Goal: Task Accomplishment & Management: Use online tool/utility

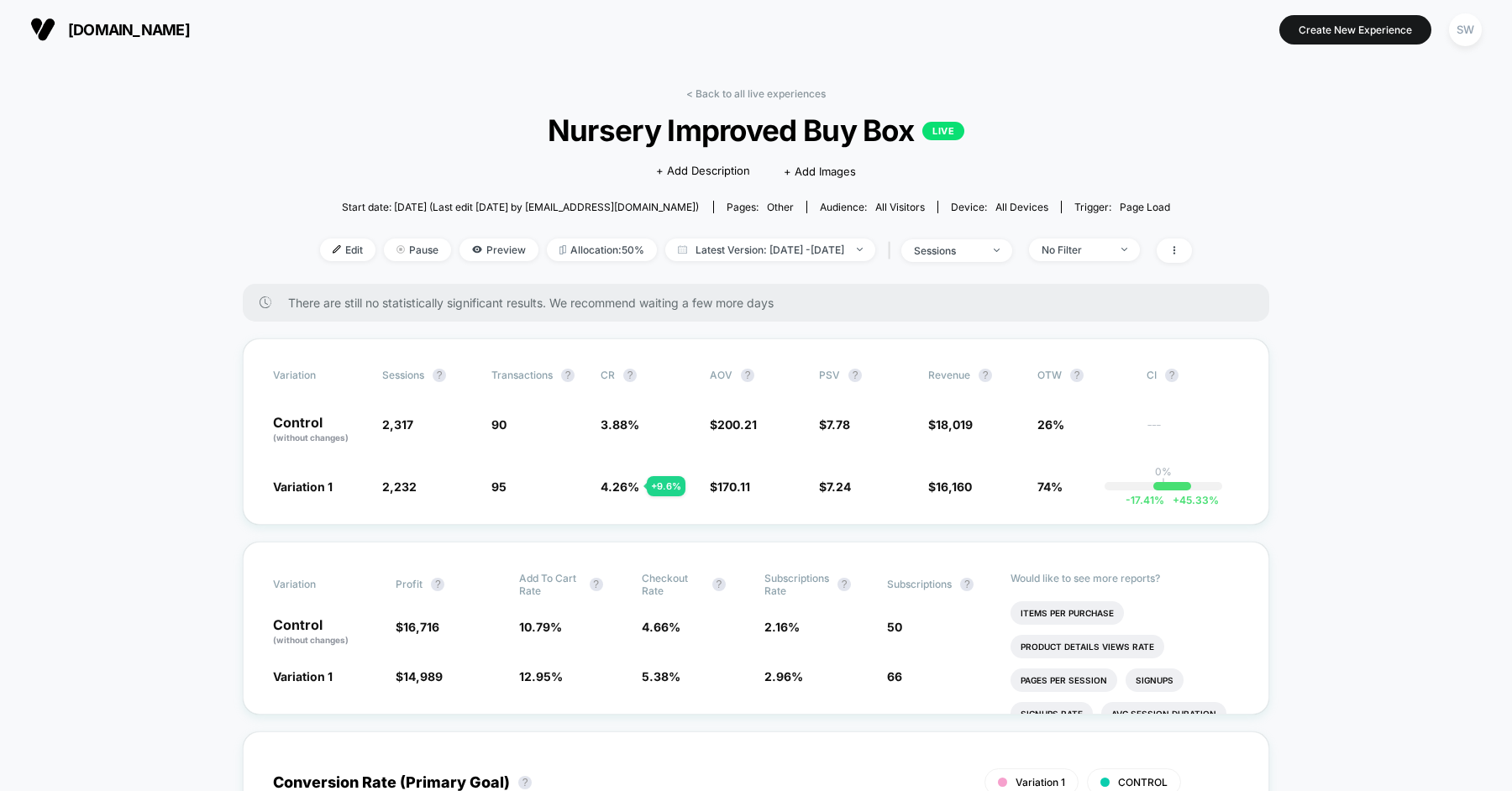
click at [716, 96] on link "< Back to all live experiences" at bounding box center [756, 94] width 140 height 13
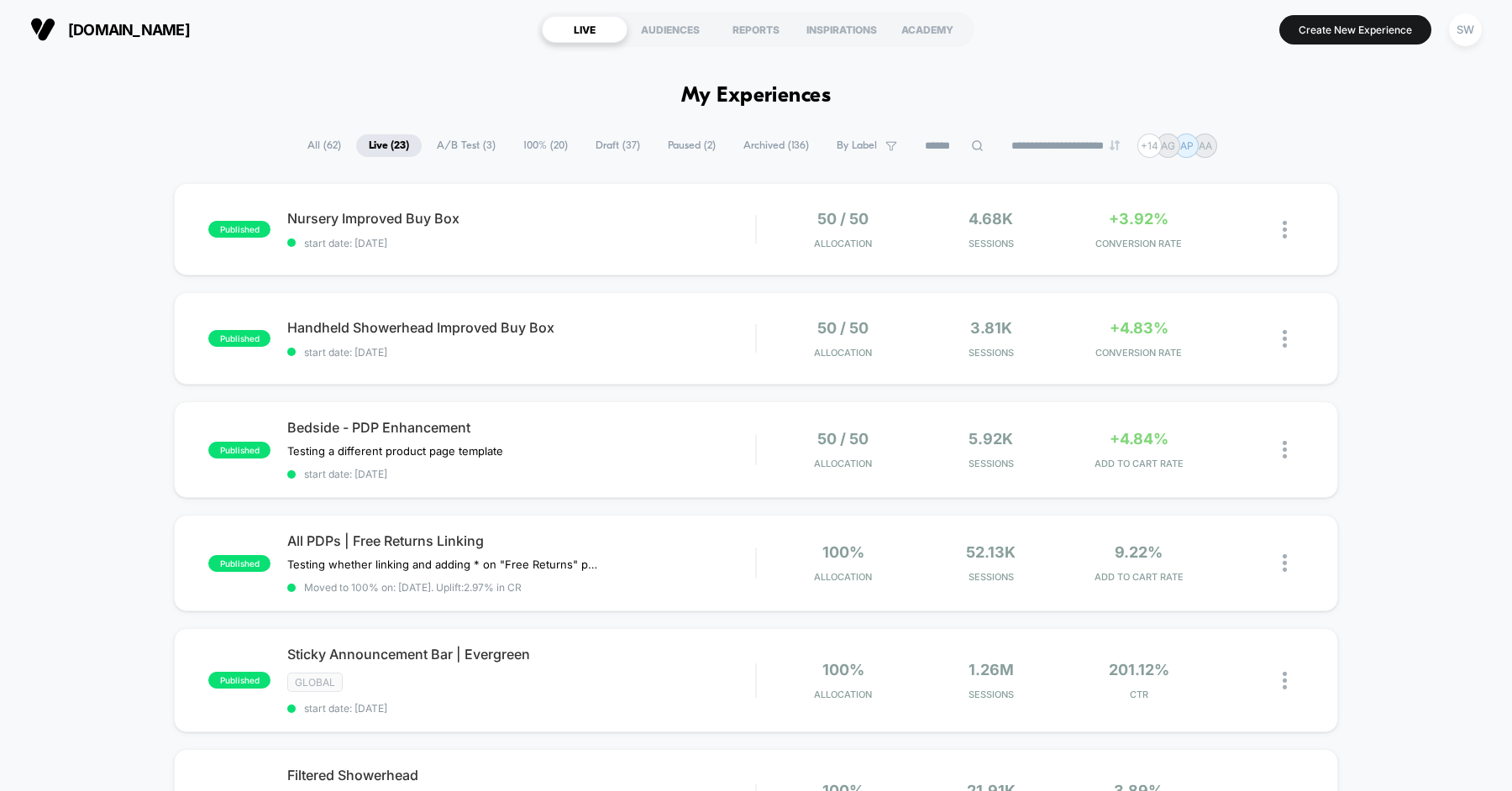
click at [658, 149] on span "Paused ( 2 )" at bounding box center [691, 146] width 73 height 23
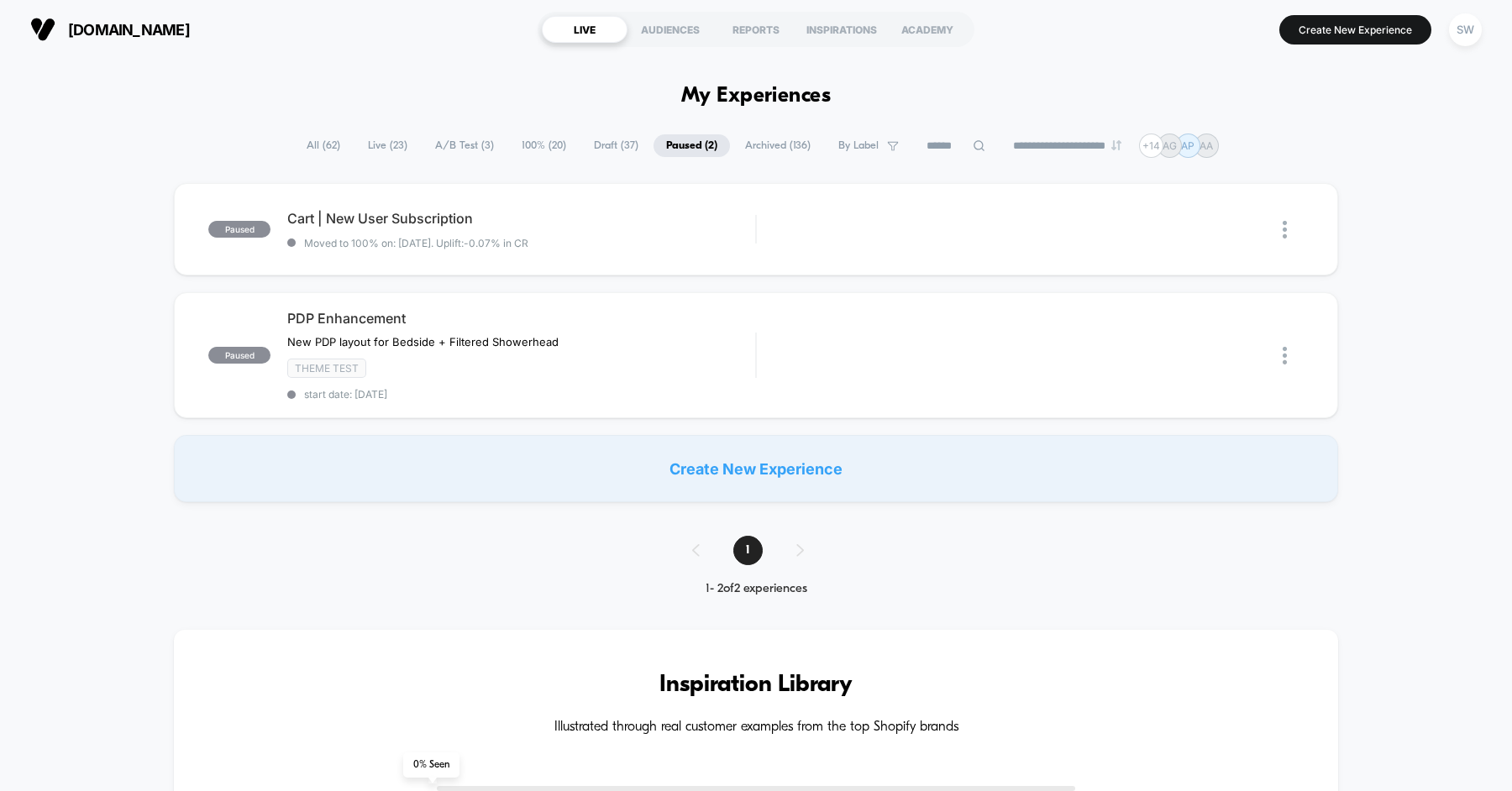
click at [610, 148] on span "Draft ( 37 )" at bounding box center [616, 146] width 69 height 23
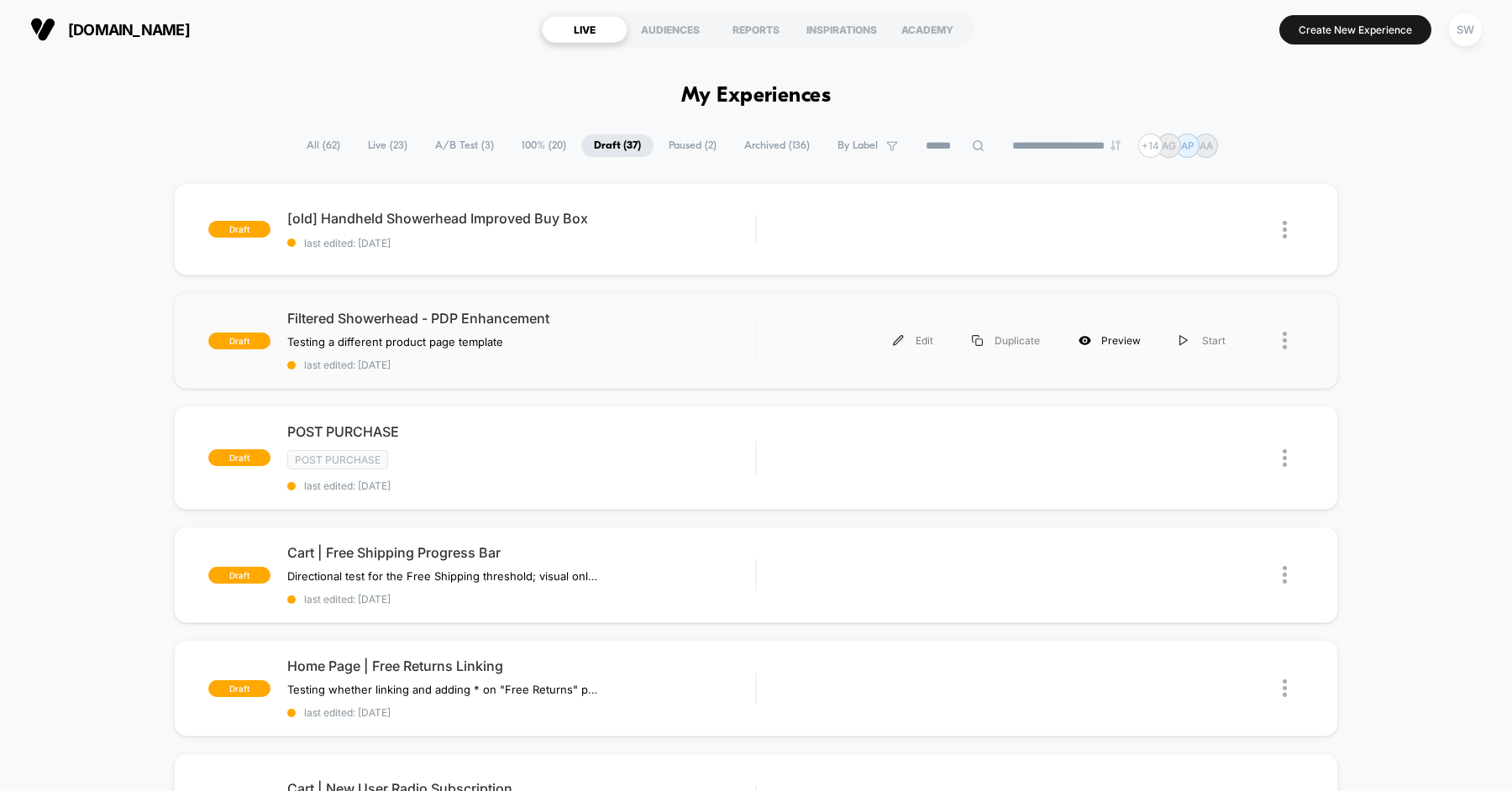
click at [1108, 337] on div "Preview" at bounding box center [1109, 340] width 101 height 38
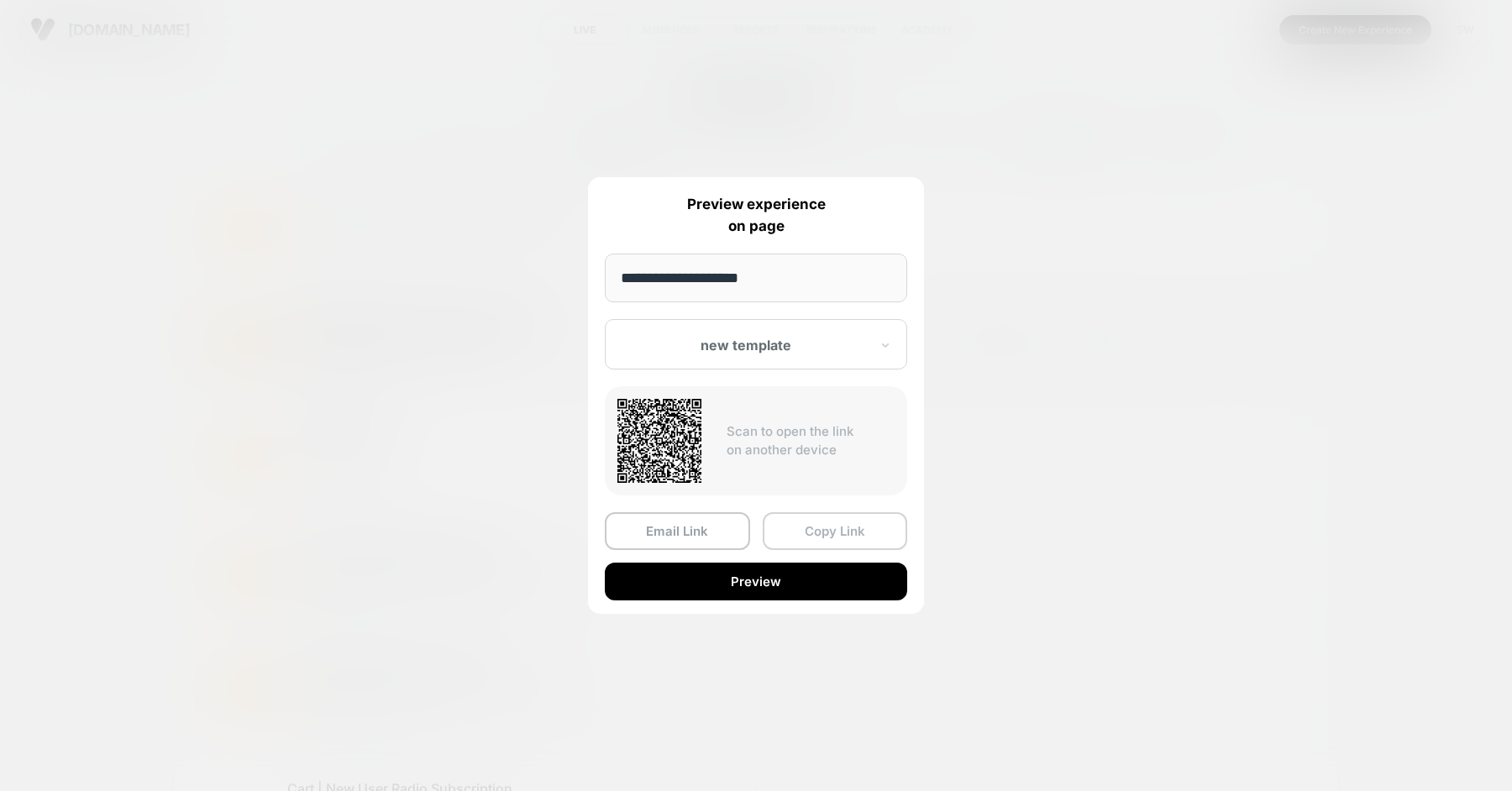
click at [802, 531] on button "Copy Link" at bounding box center [835, 531] width 145 height 38
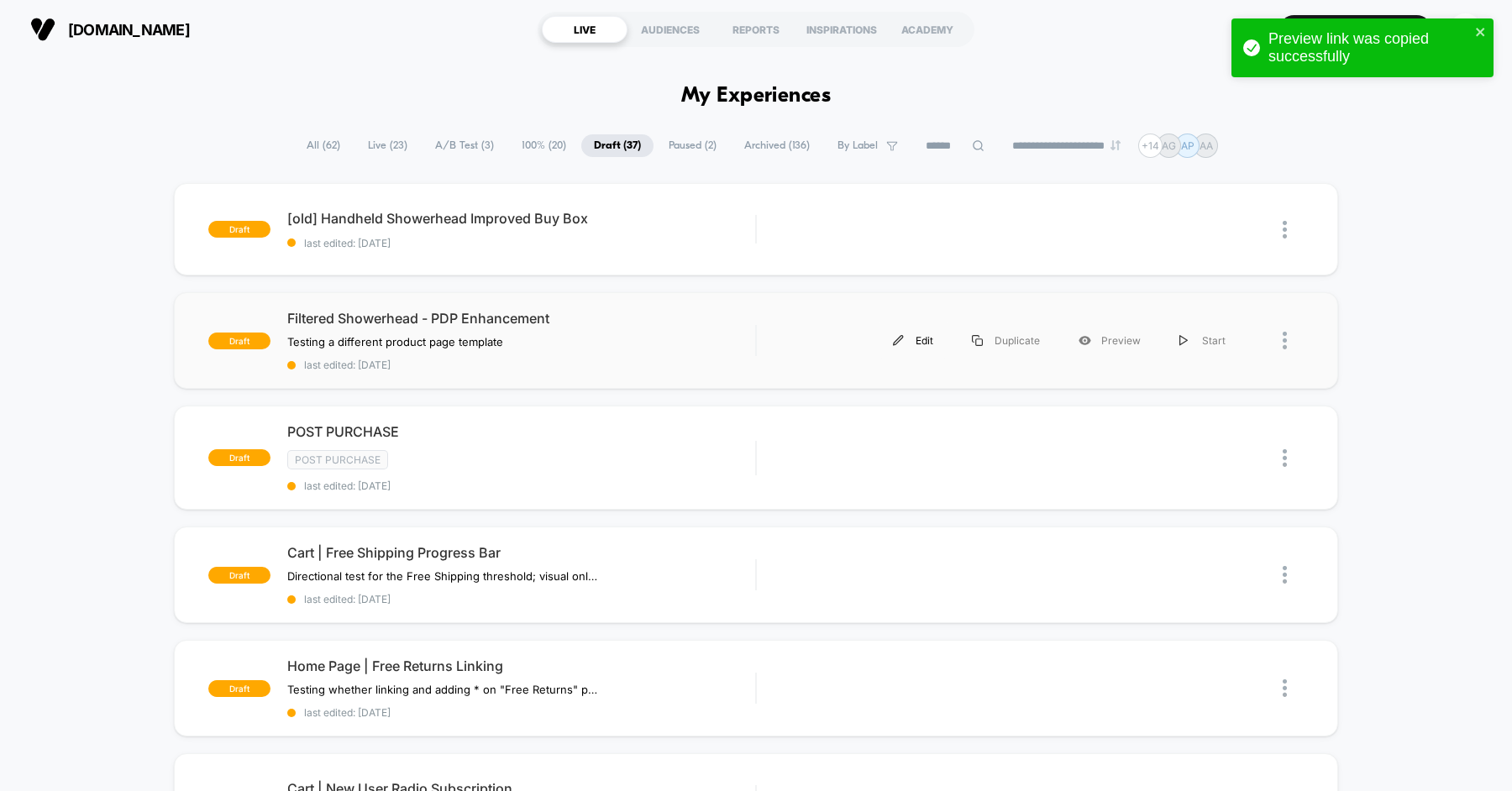
click at [920, 339] on div "Edit" at bounding box center [913, 340] width 79 height 38
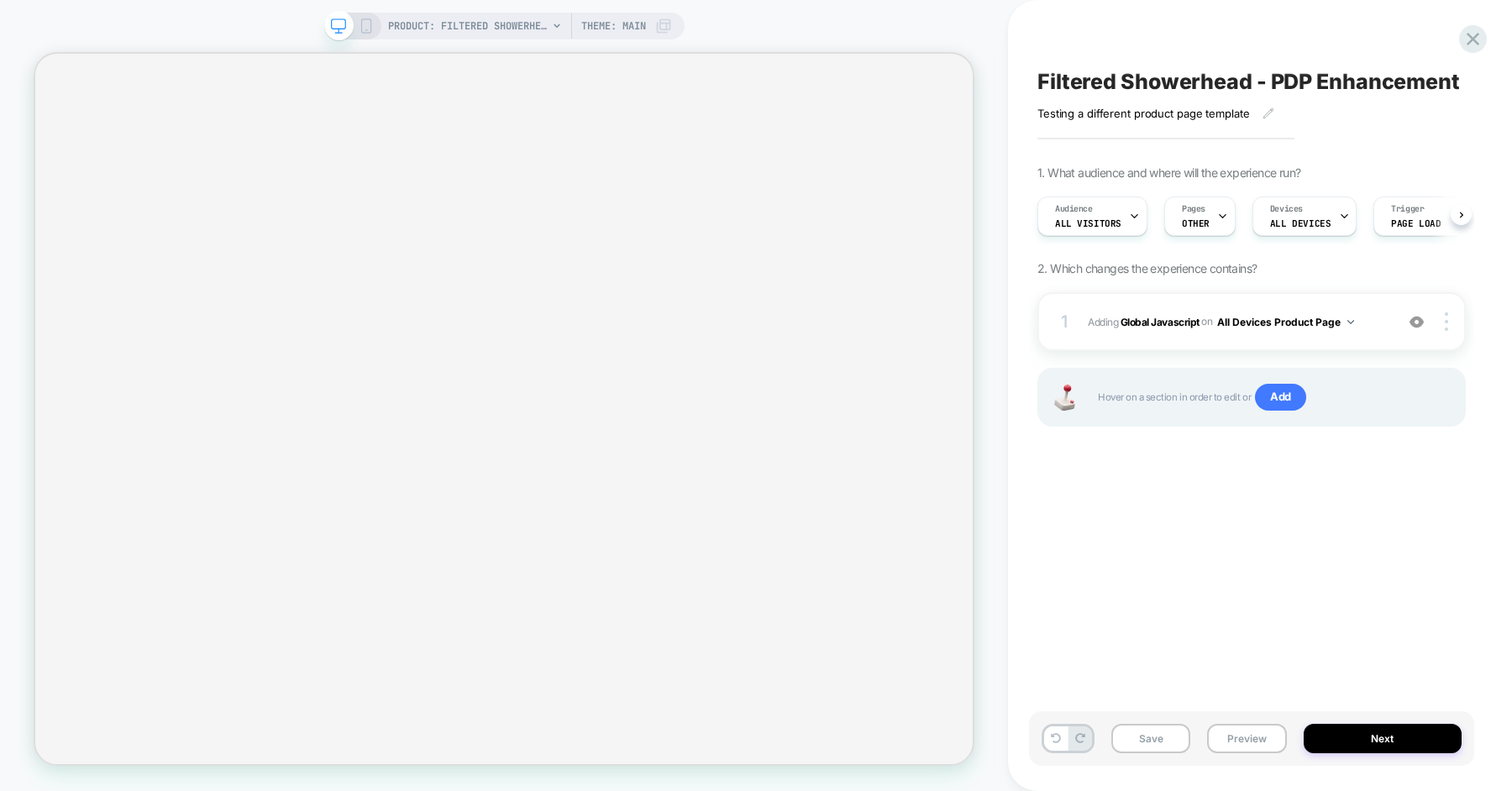
scroll to position [0, 2]
click at [1195, 216] on div "Pages OTHER" at bounding box center [1193, 216] width 62 height 38
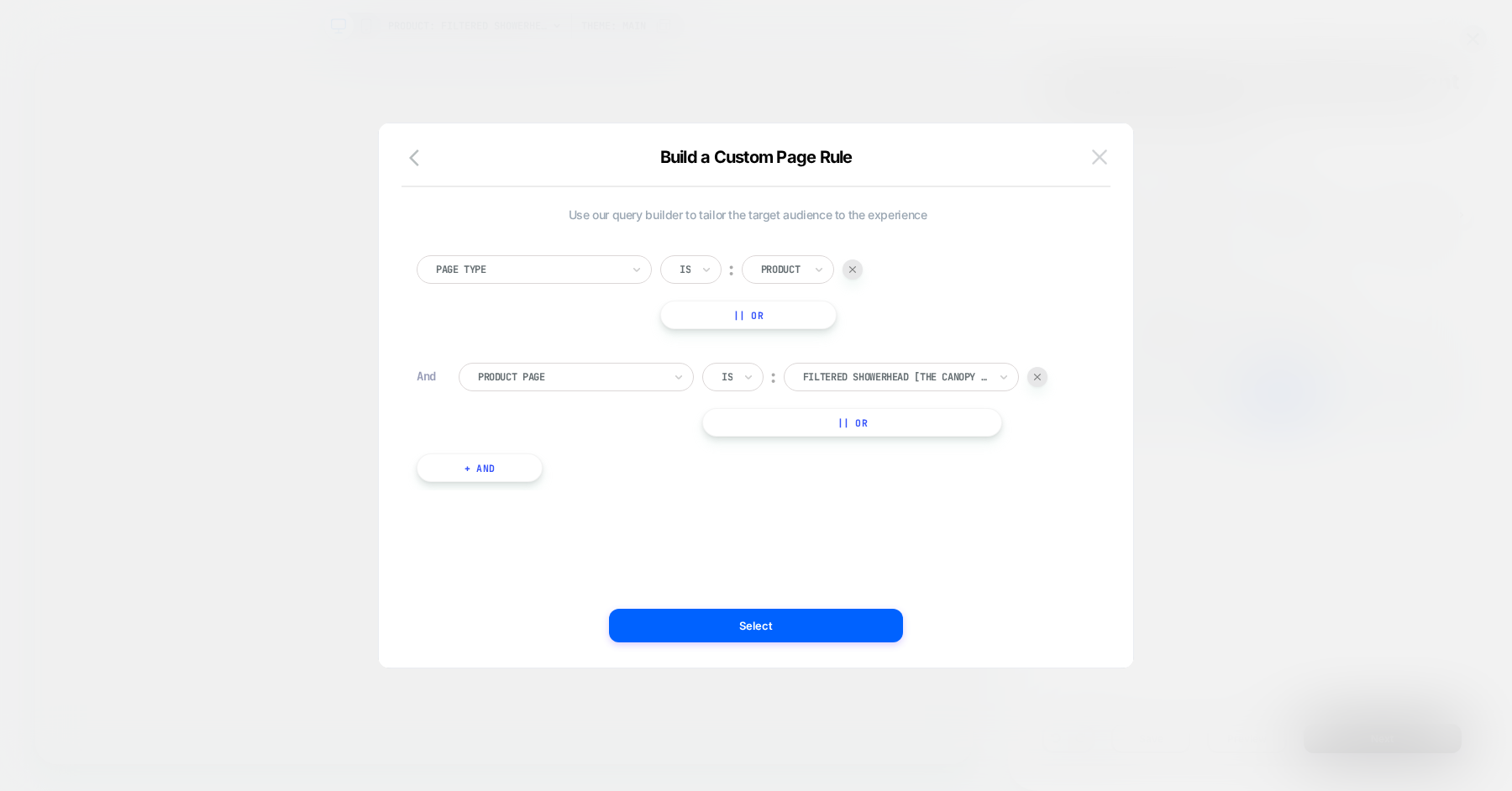
click at [1100, 156] on img at bounding box center [1099, 156] width 15 height 14
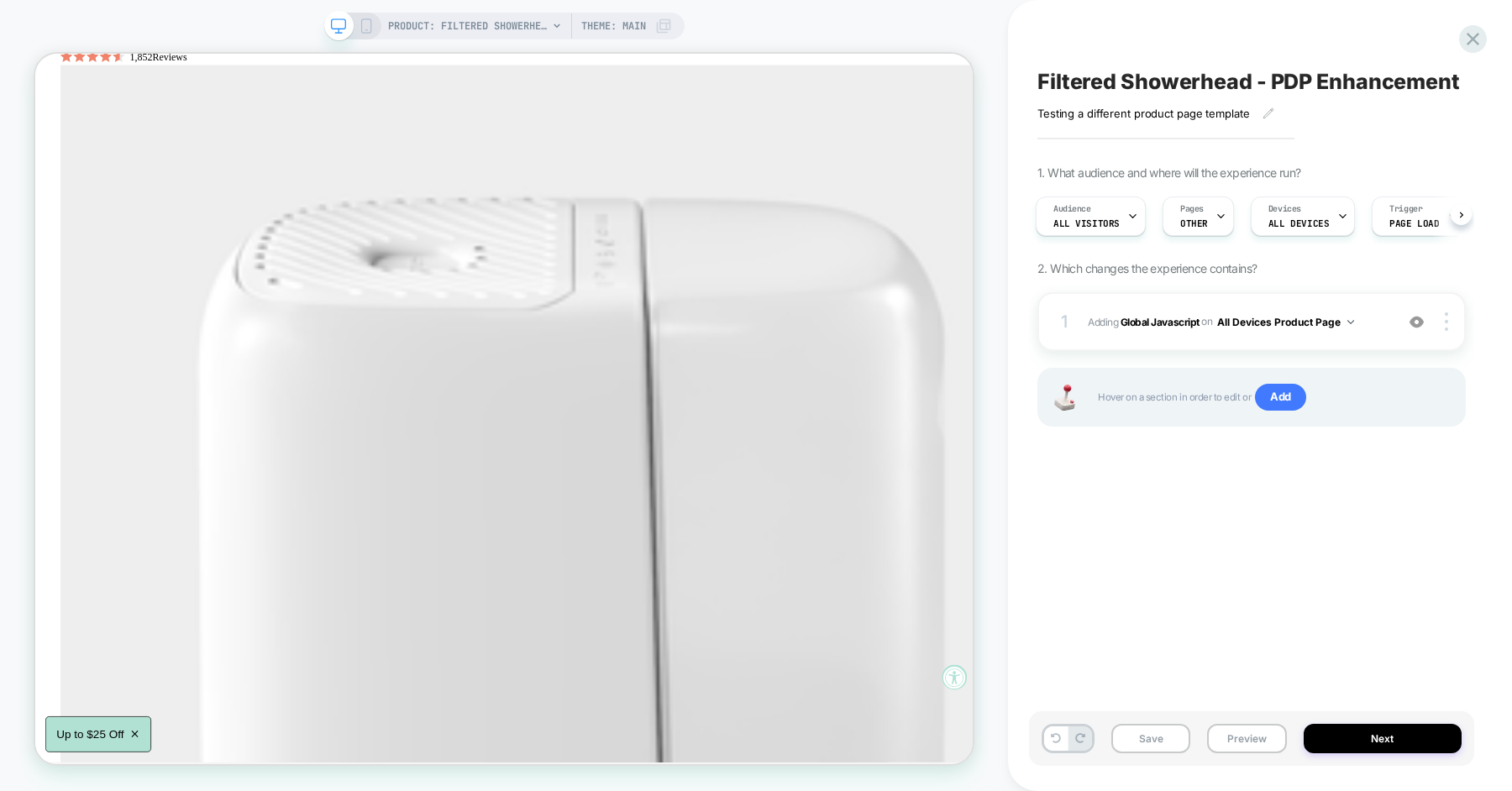
scroll to position [2394, 0]
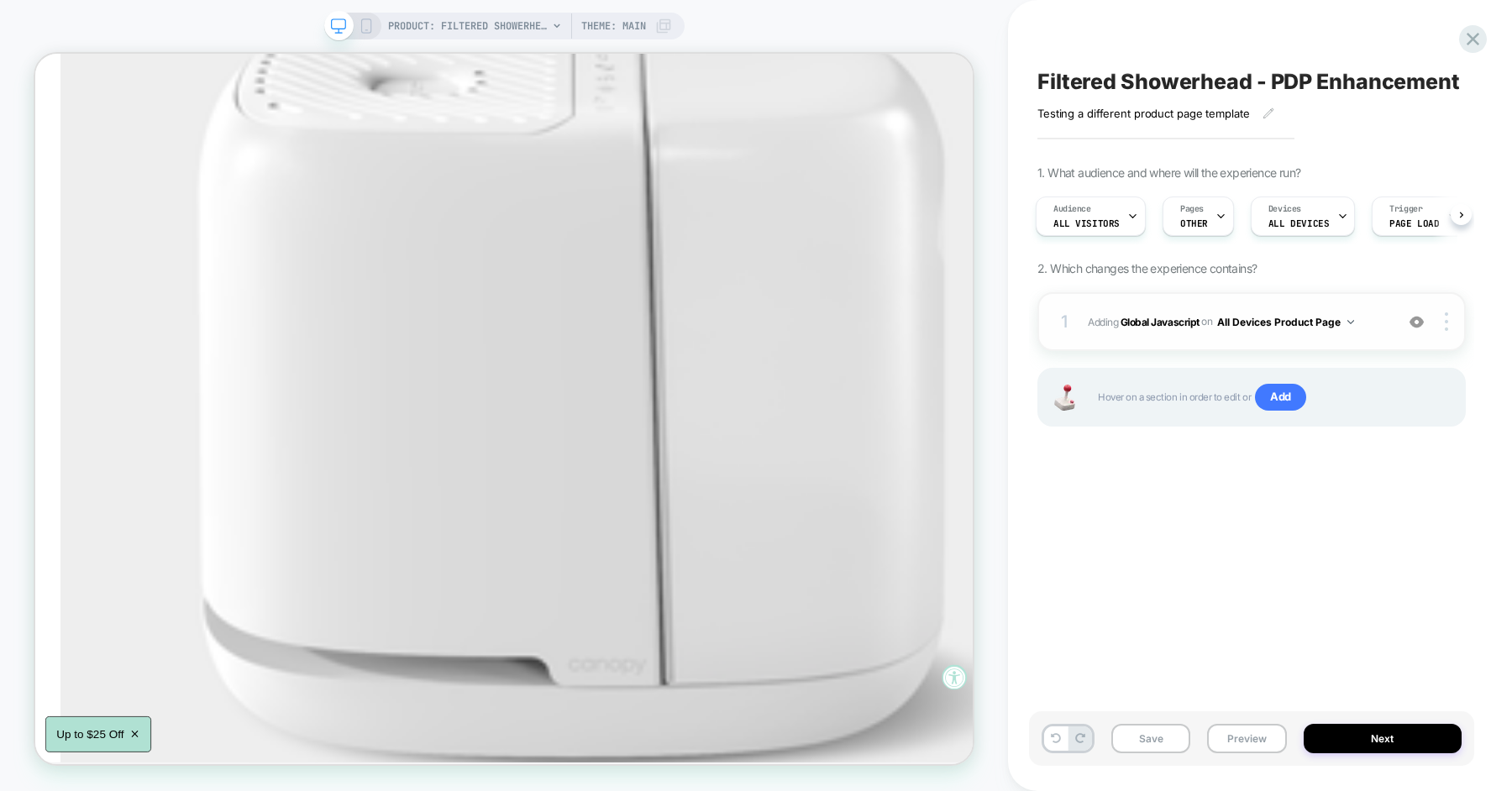
click at [1370, 323] on span "Adding Global Javascript on All Devices Product Page" at bounding box center [1236, 322] width 298 height 21
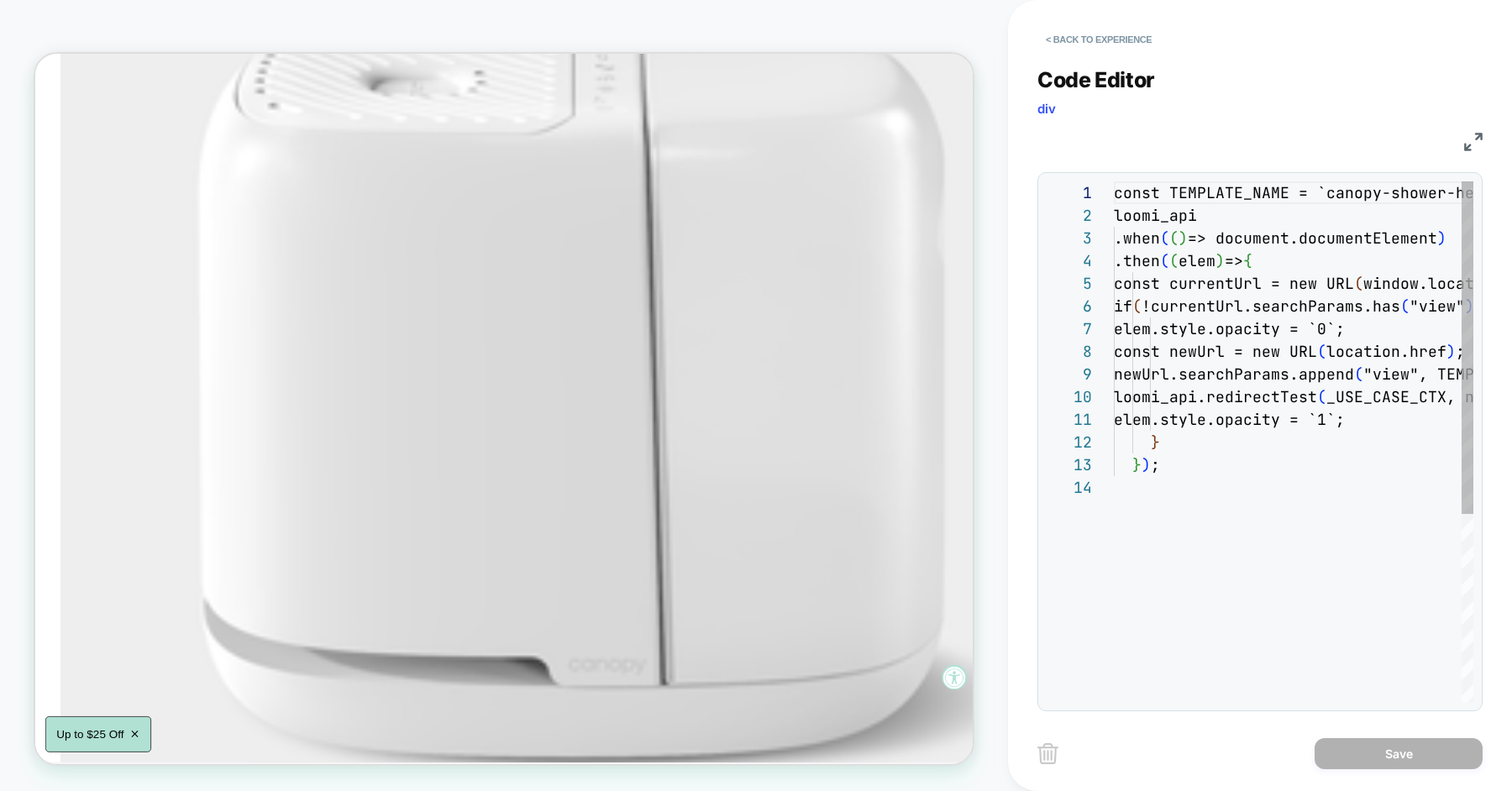
scroll to position [227, 0]
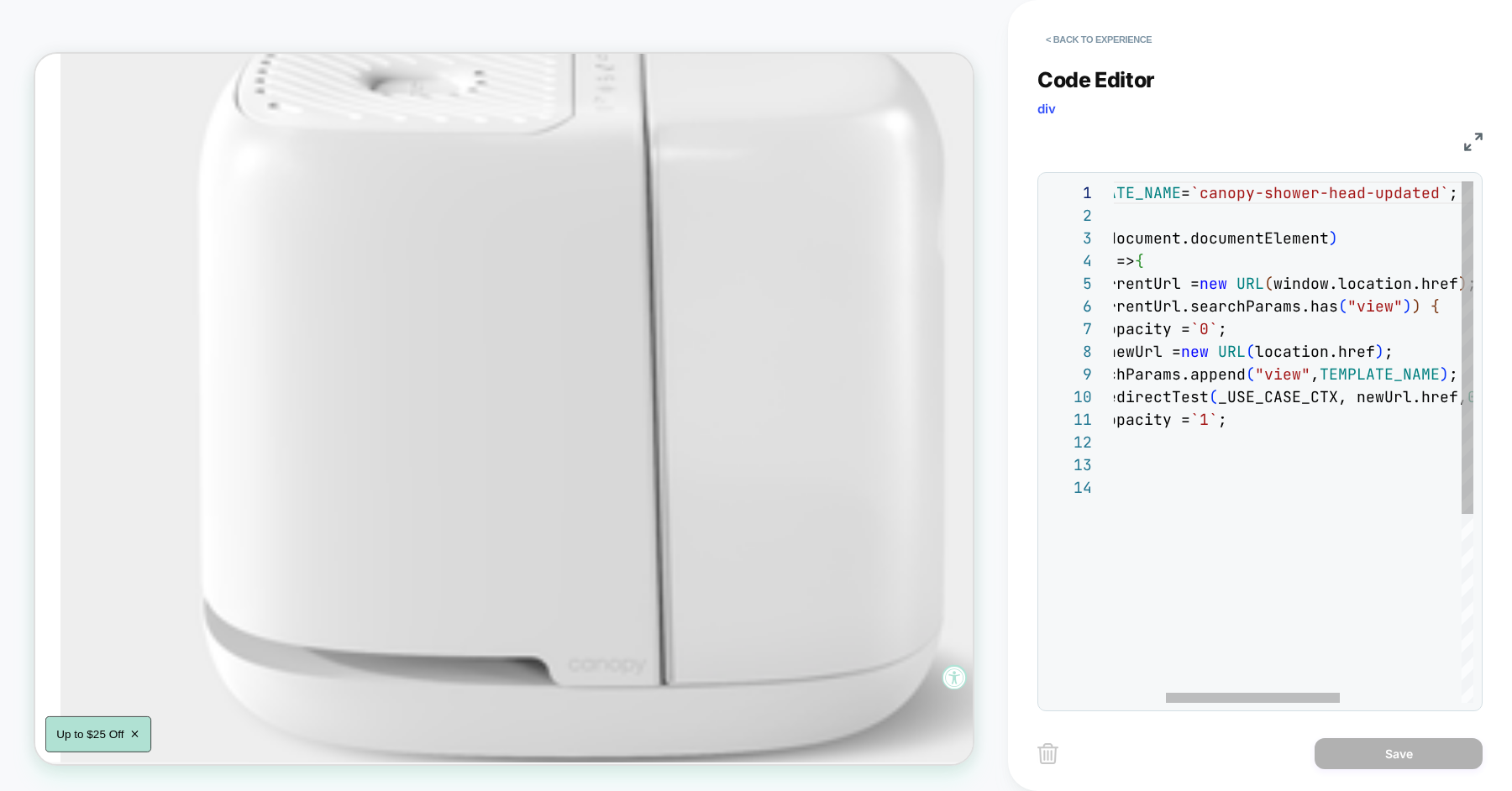
click at [1251, 199] on div "const TEMPLATE_NAME = `canopy-shower-head-updated` ; loomi_api .when ( ( ) => d…" at bounding box center [1364, 590] width 719 height 816
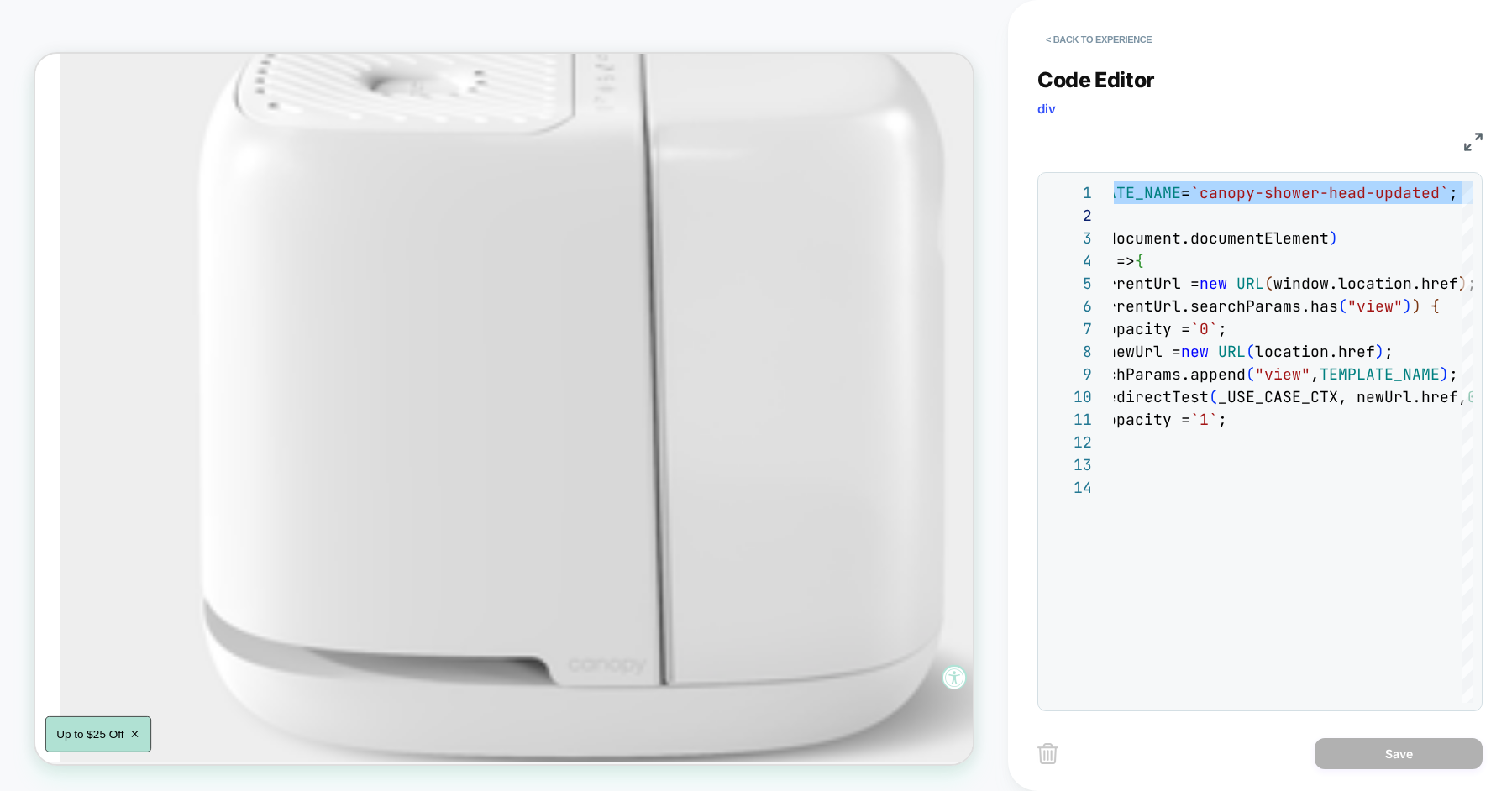
click at [1168, 106] on div "Code Editor div" at bounding box center [1259, 96] width 445 height 58
click at [1119, 42] on button "< Back to experience" at bounding box center [1098, 39] width 122 height 27
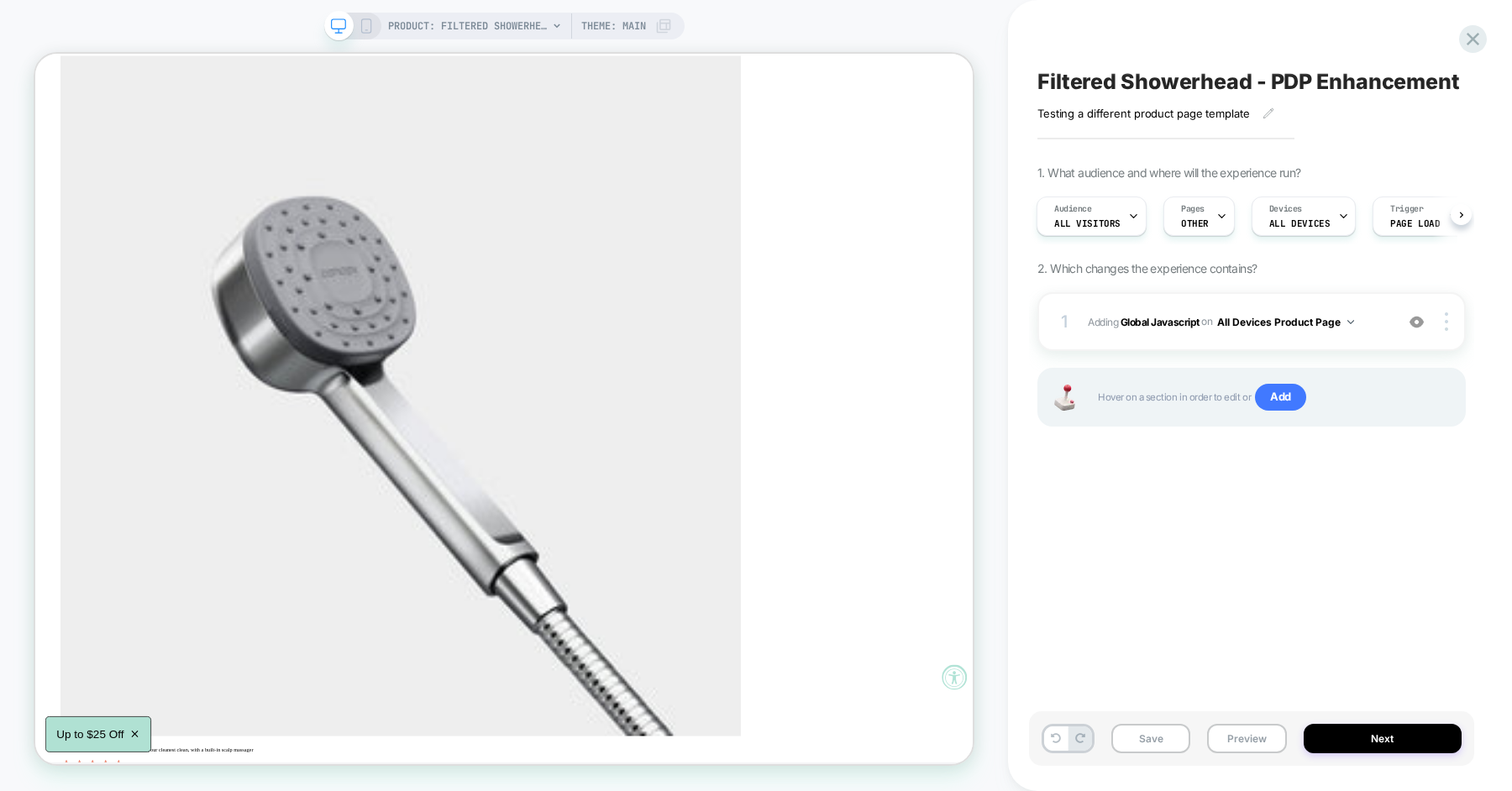
scroll to position [6347, 0]
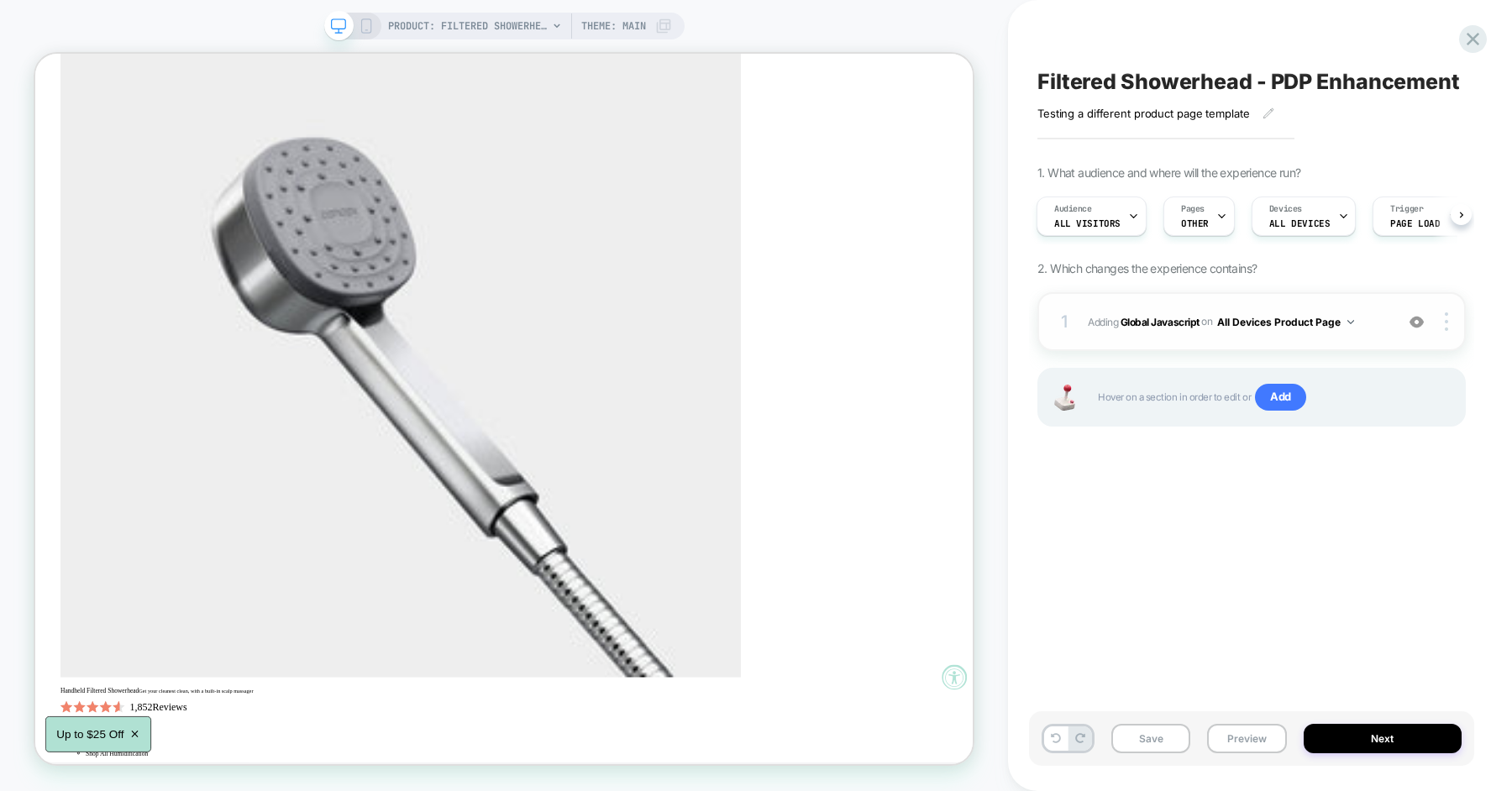
click at [1377, 325] on span "Adding Global Javascript on All Devices Product Page" at bounding box center [1236, 322] width 298 height 21
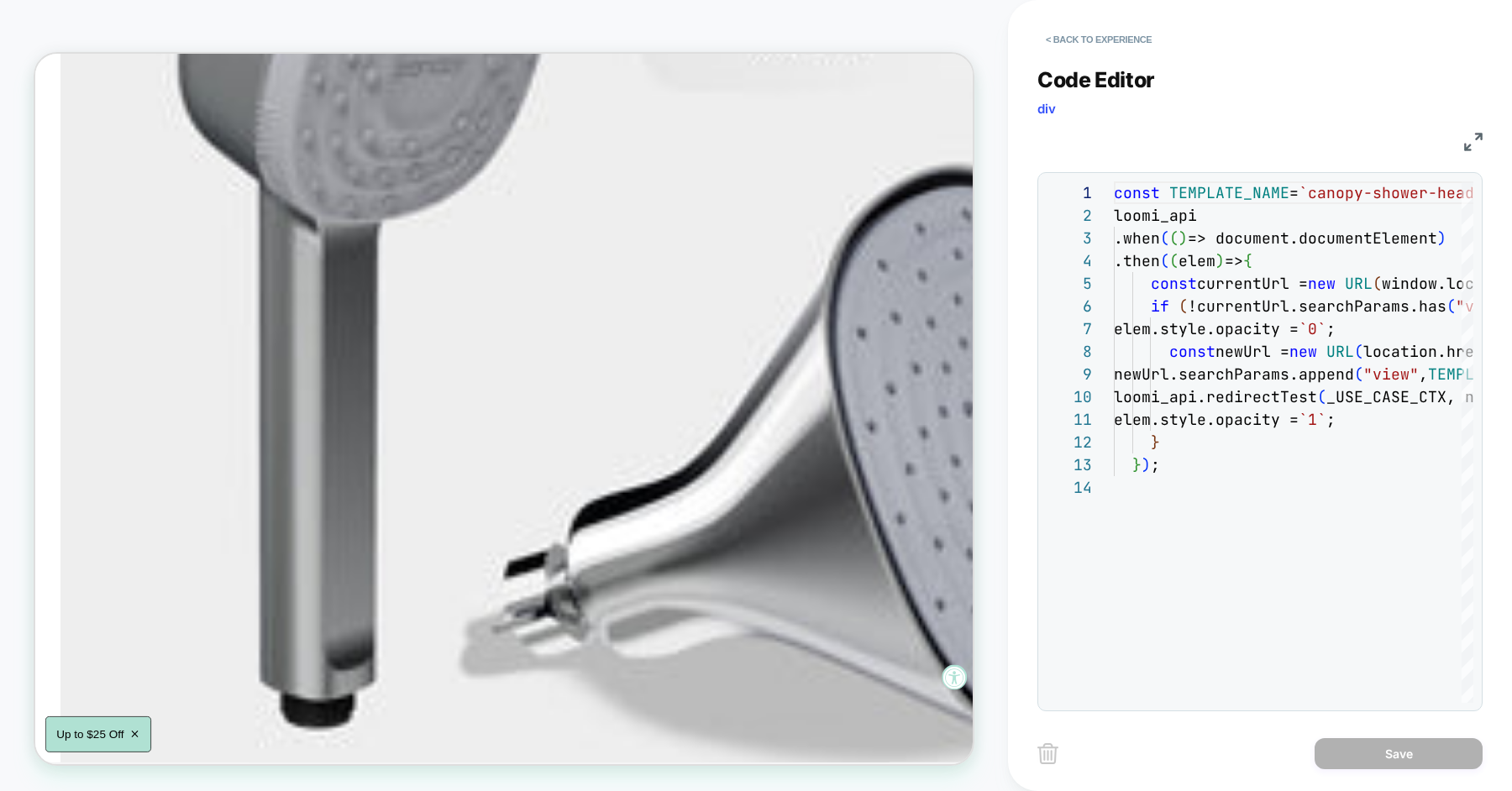
scroll to position [0, 0]
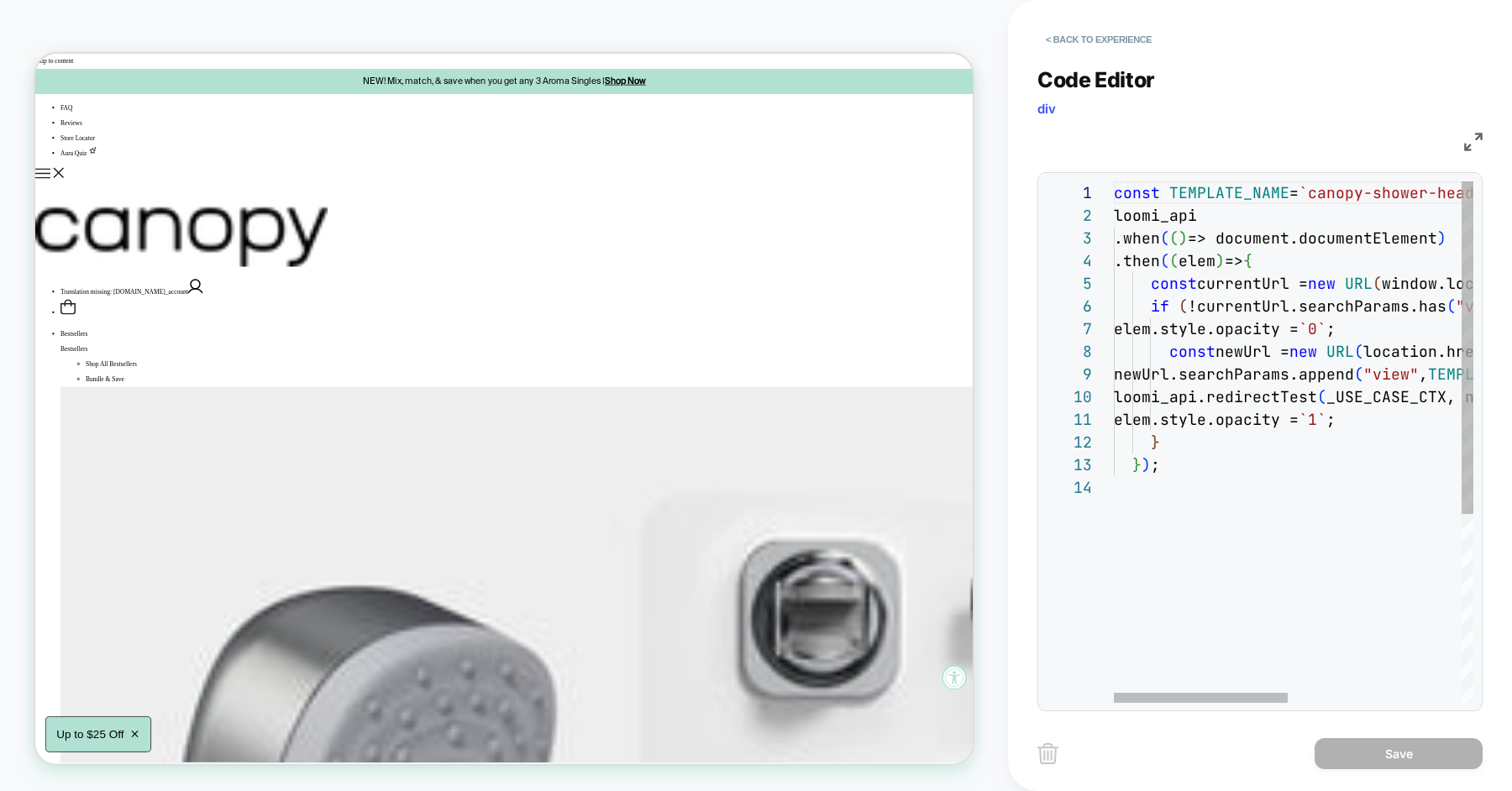
click at [1212, 217] on div "const TEMPLATE_NAME = `canopy-shower-head-updated` ; loomi_api .when ( ( ) => d…" at bounding box center [1473, 590] width 719 height 816
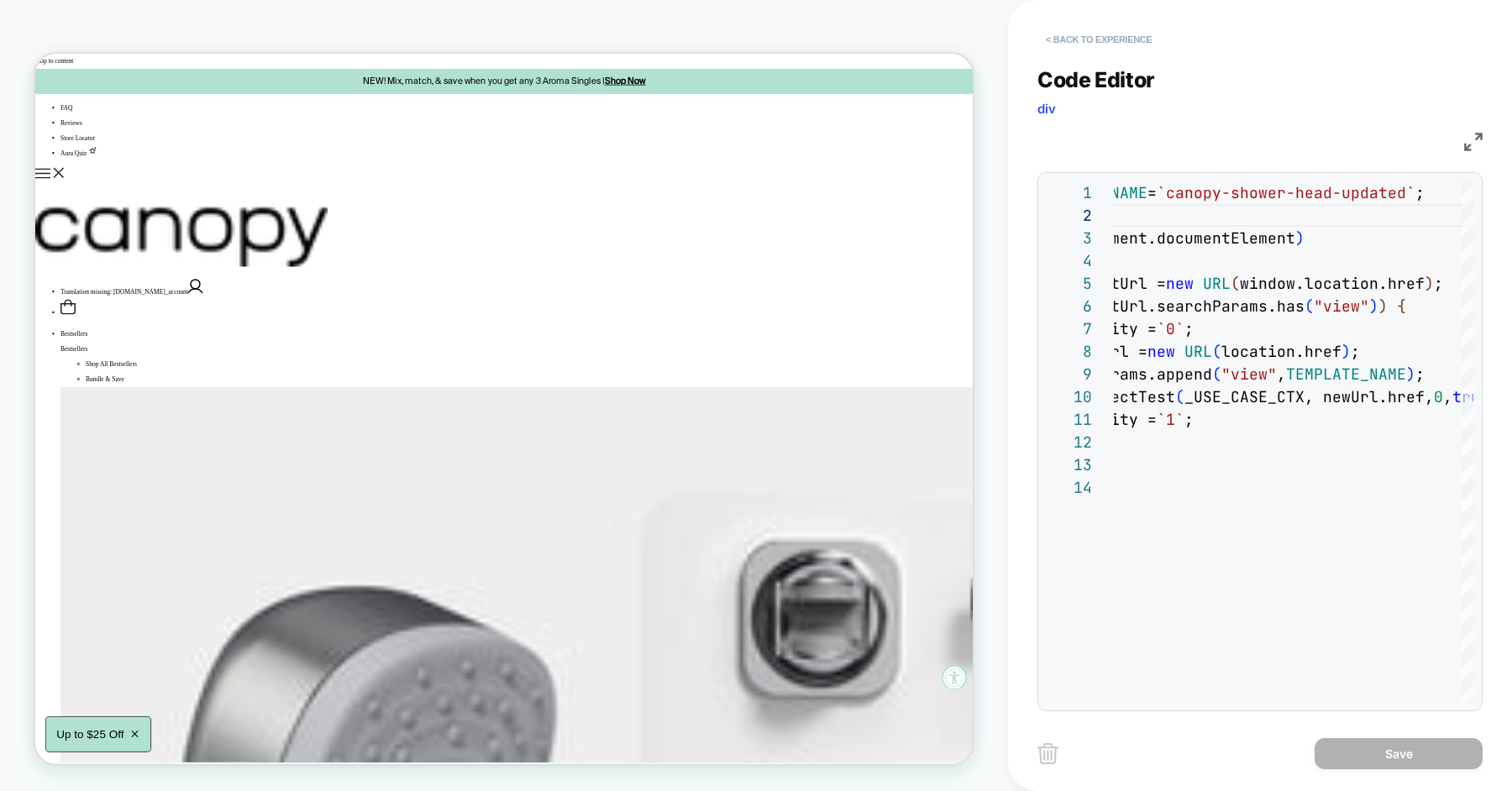
click at [1123, 36] on button "< Back to experience" at bounding box center [1098, 39] width 122 height 27
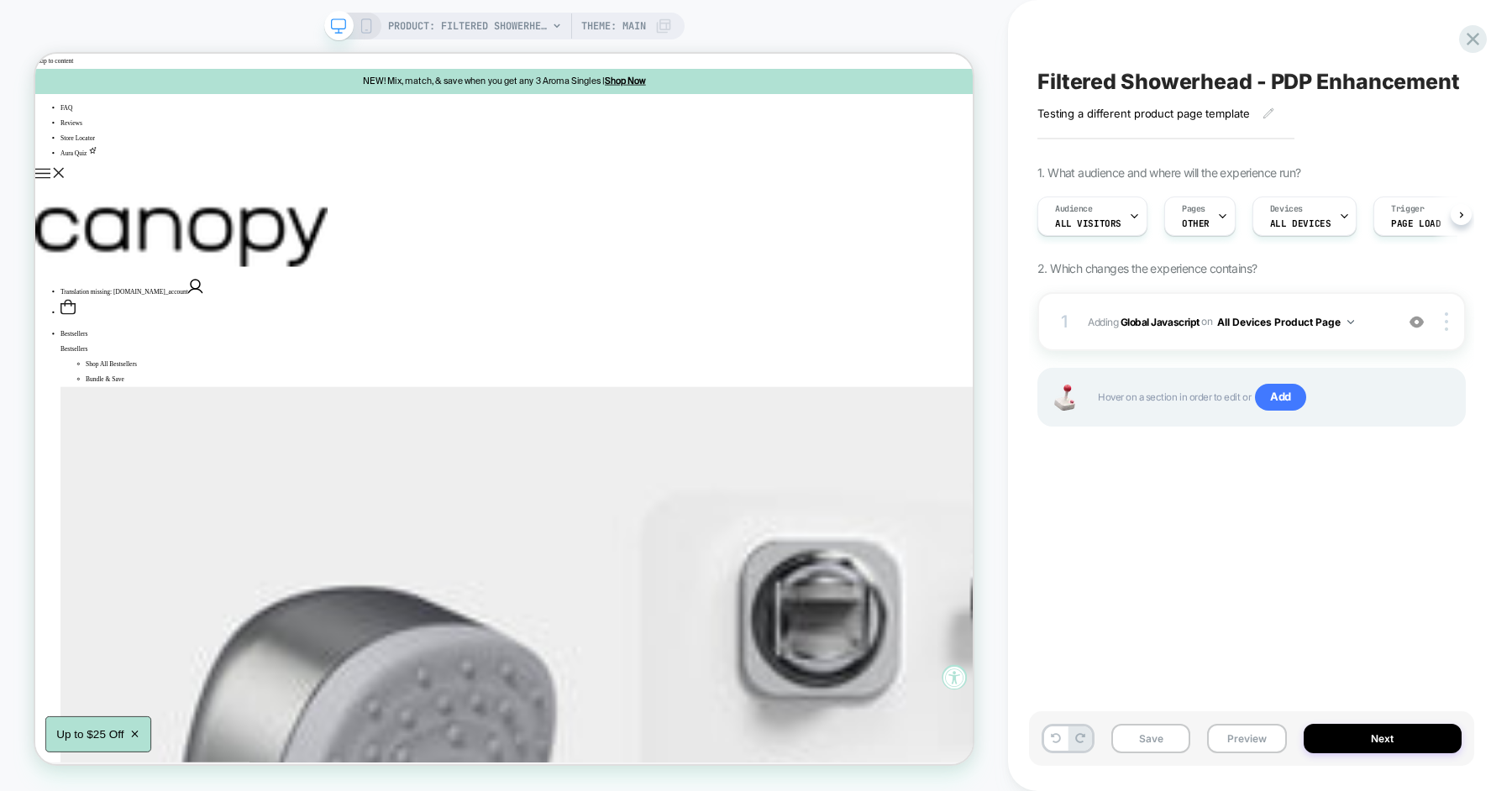
scroll to position [0, 1]
click at [1236, 737] on button "Preview" at bounding box center [1246, 739] width 79 height 30
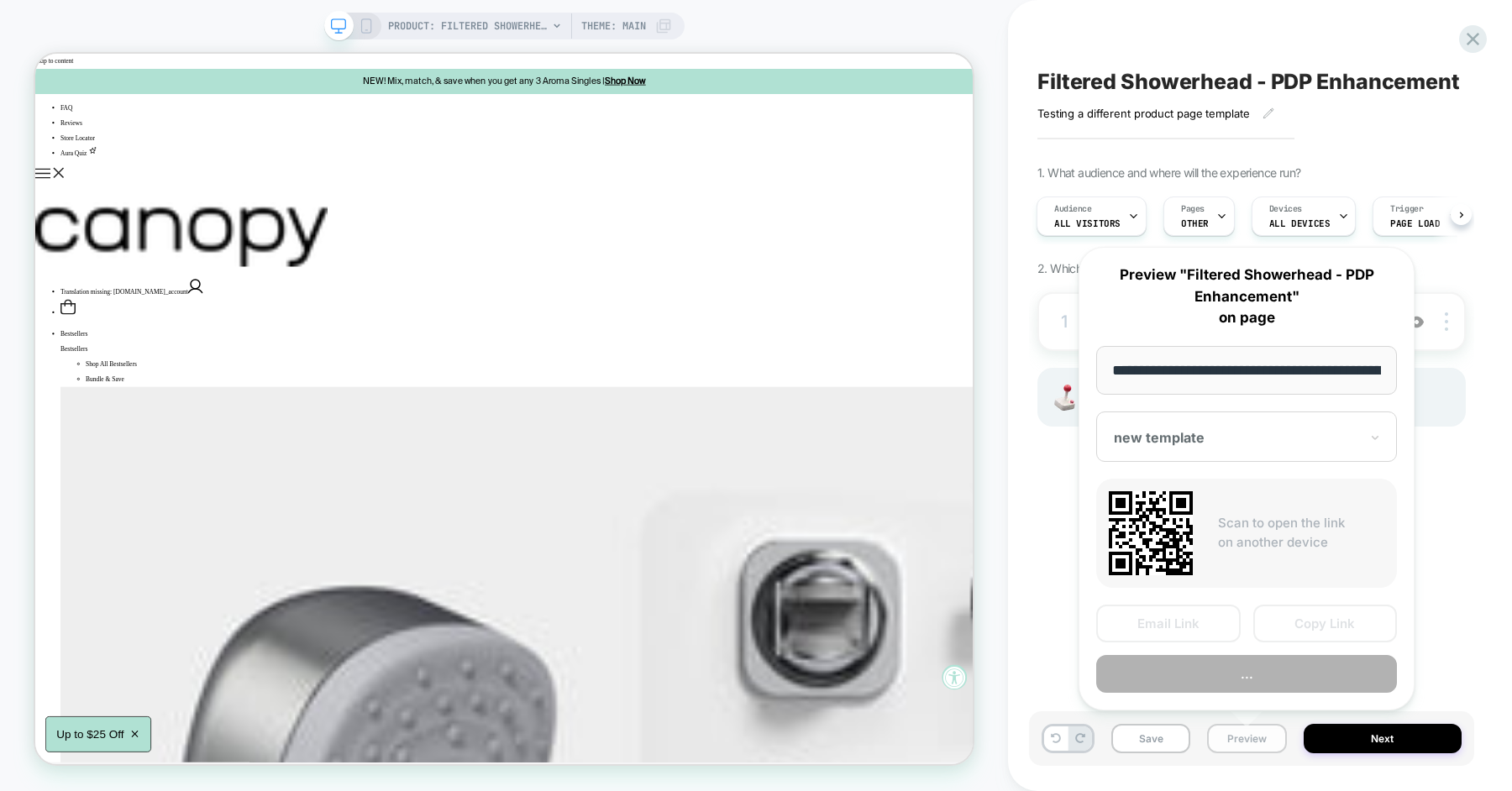
scroll to position [0, 288]
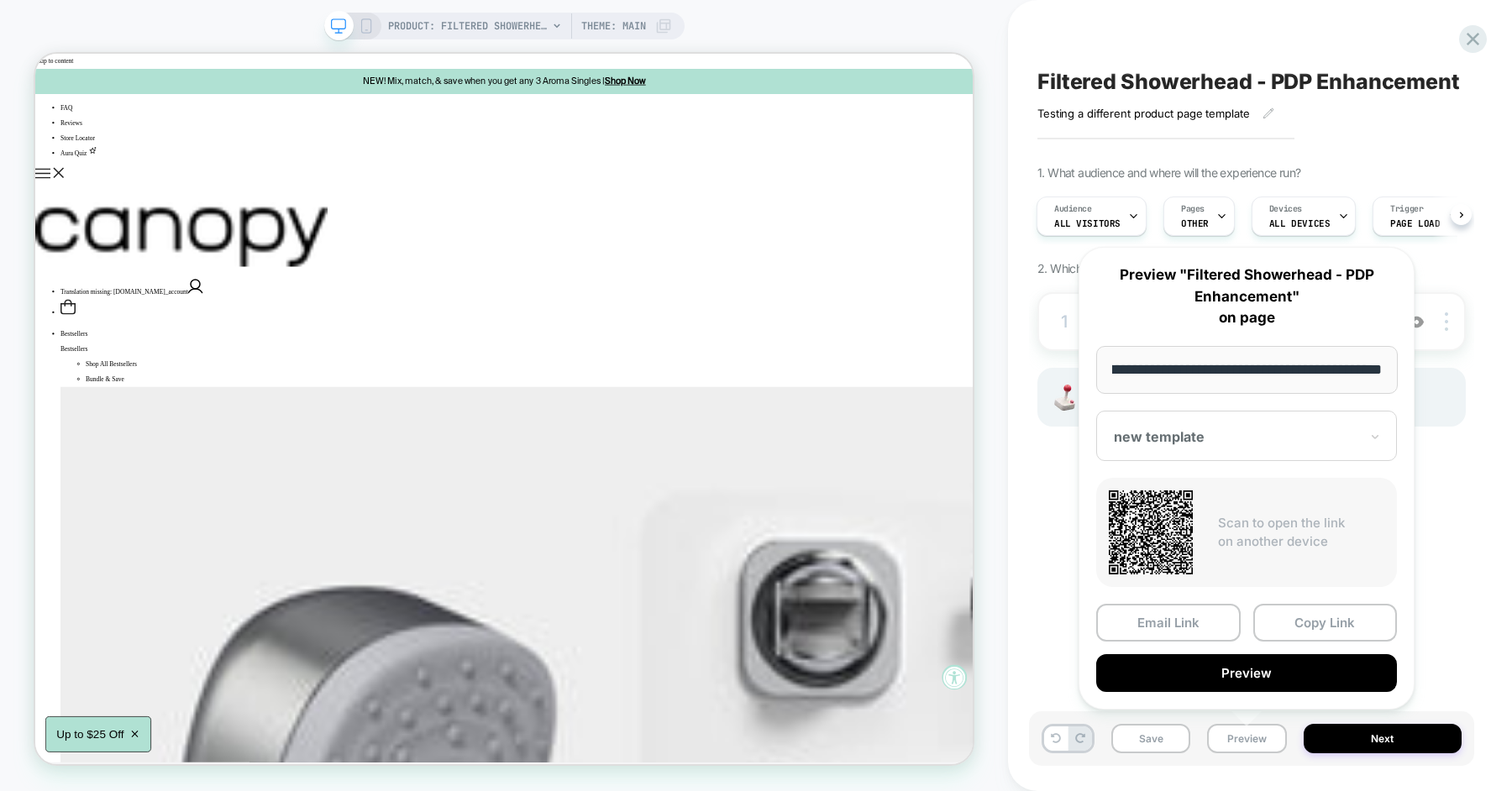
click at [1152, 443] on div at bounding box center [1236, 436] width 245 height 16
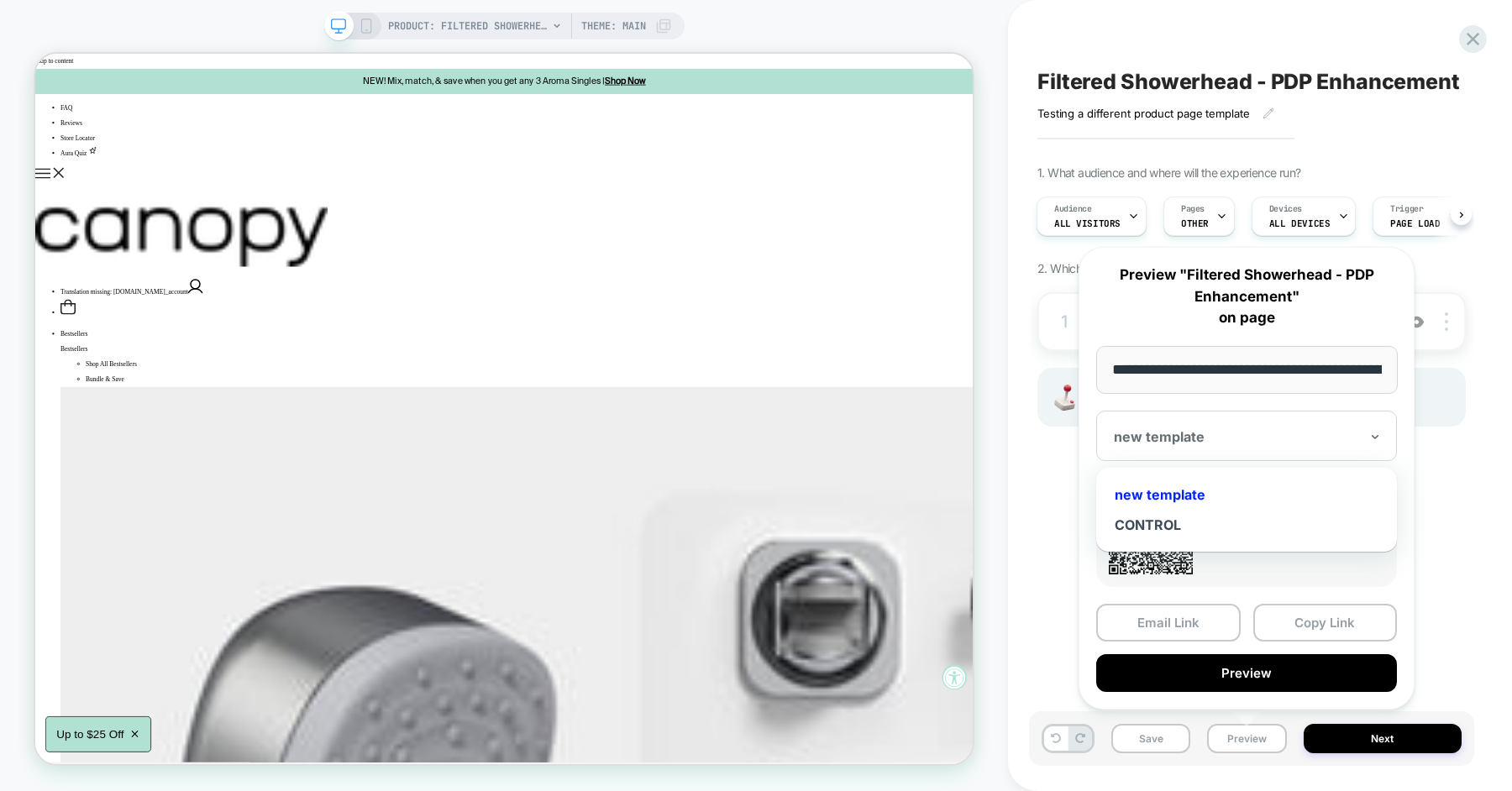
click at [1145, 488] on div "new template" at bounding box center [1246, 494] width 284 height 30
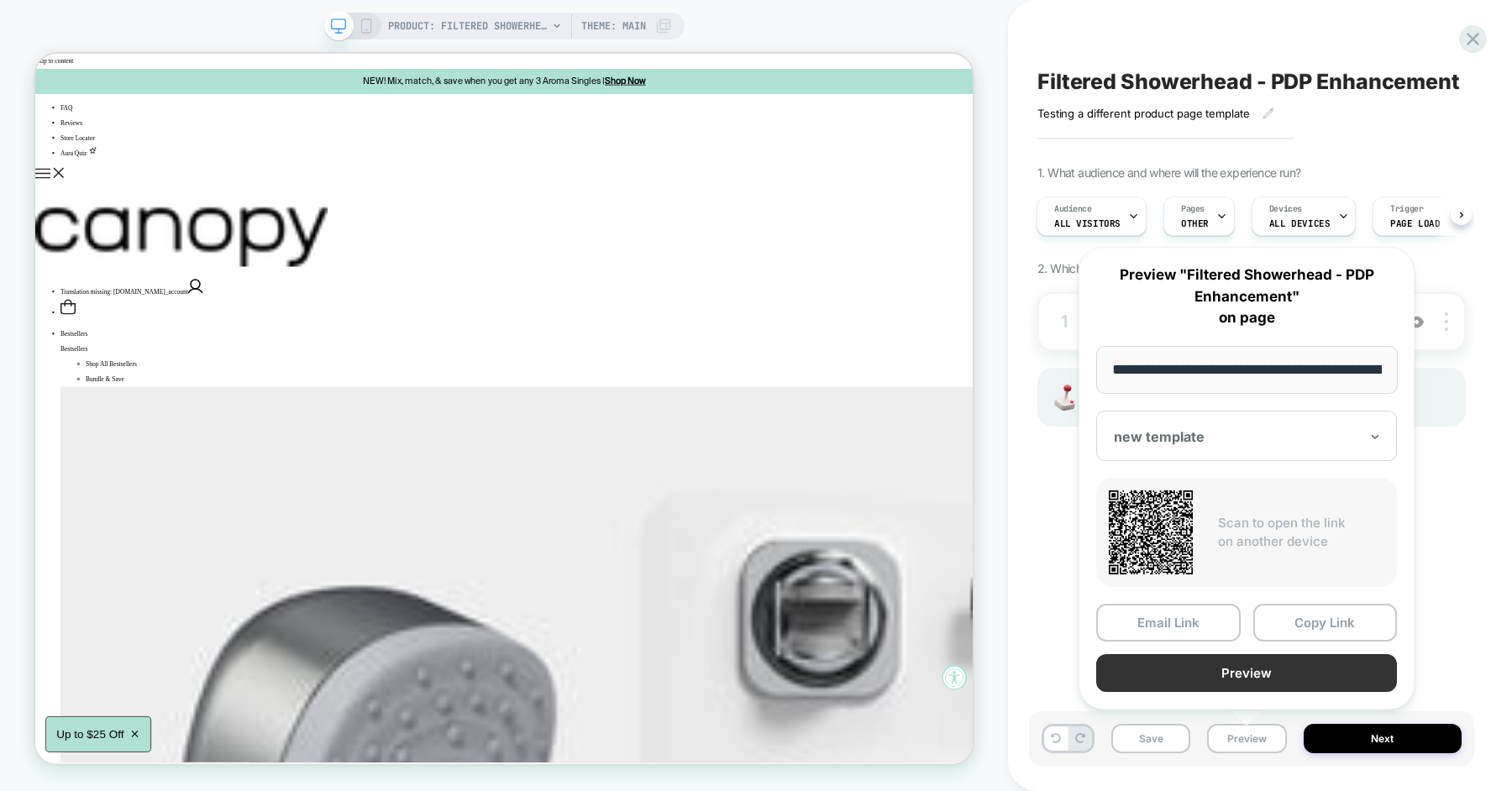
click at [1283, 667] on button "Preview" at bounding box center [1246, 673] width 300 height 38
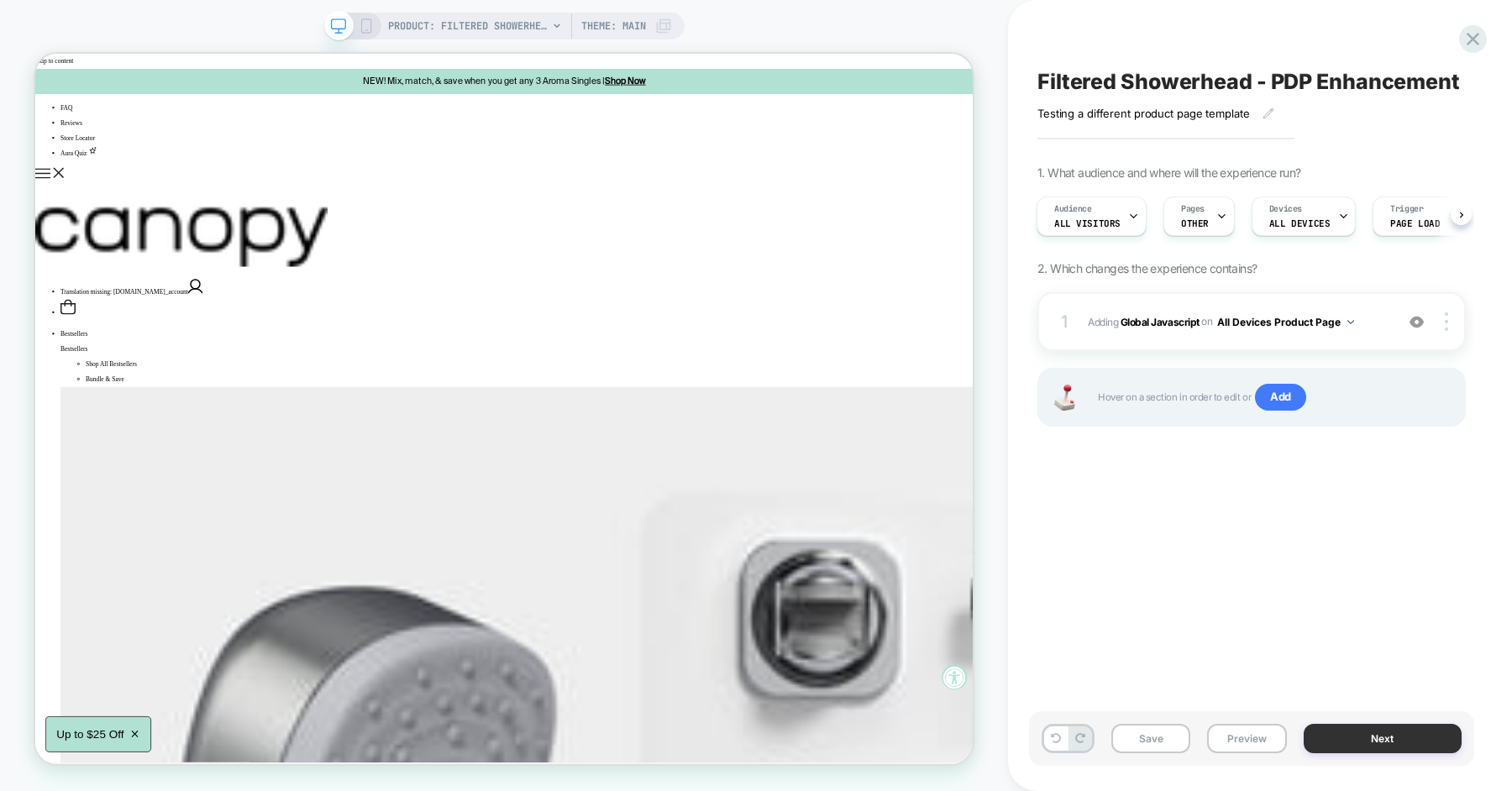
click at [1361, 733] on button "Next" at bounding box center [1383, 739] width 159 height 30
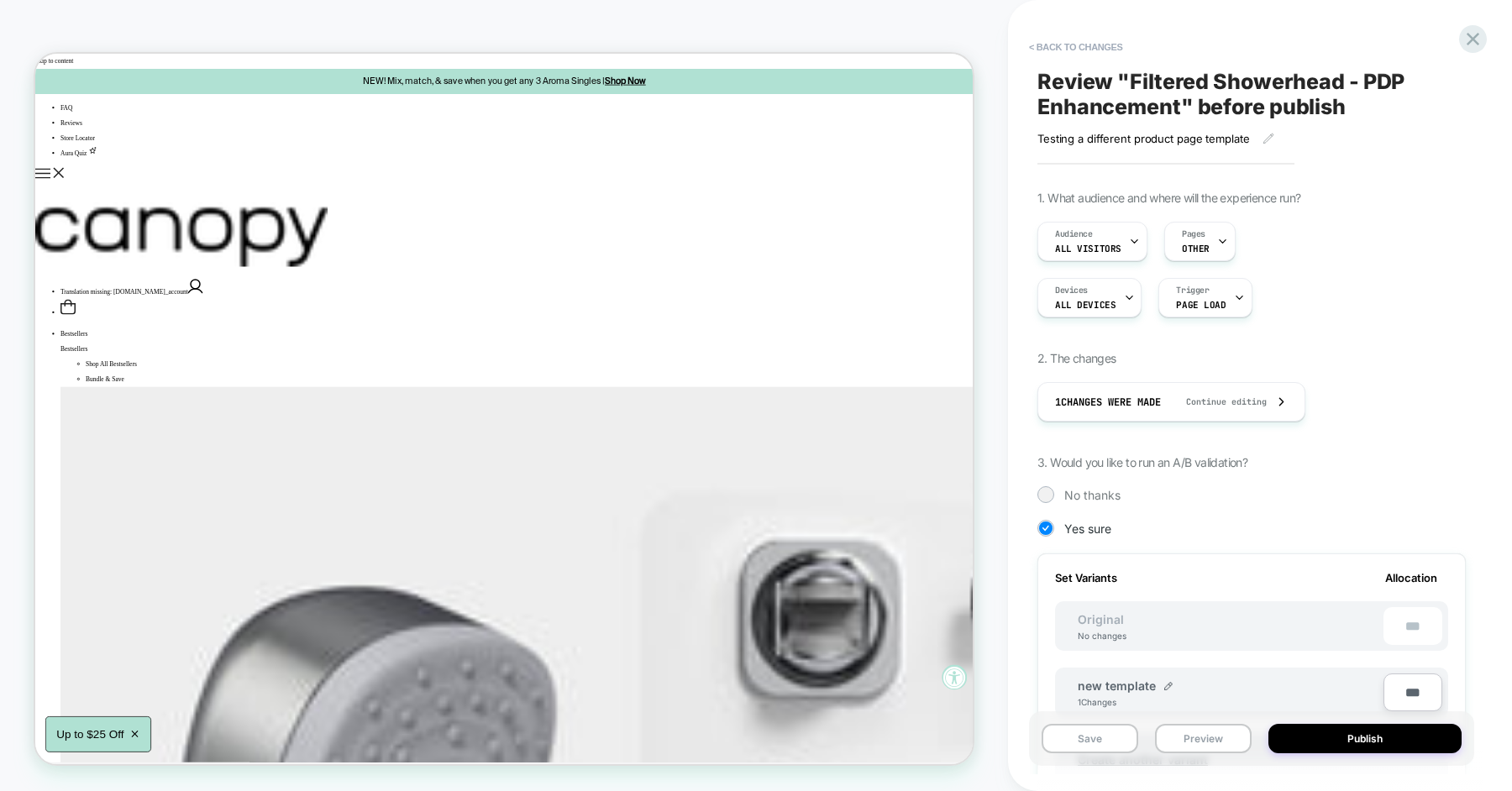
click at [1271, 311] on div "Devices ALL DEVICES Trigger Page Load" at bounding box center [1251, 297] width 428 height 39
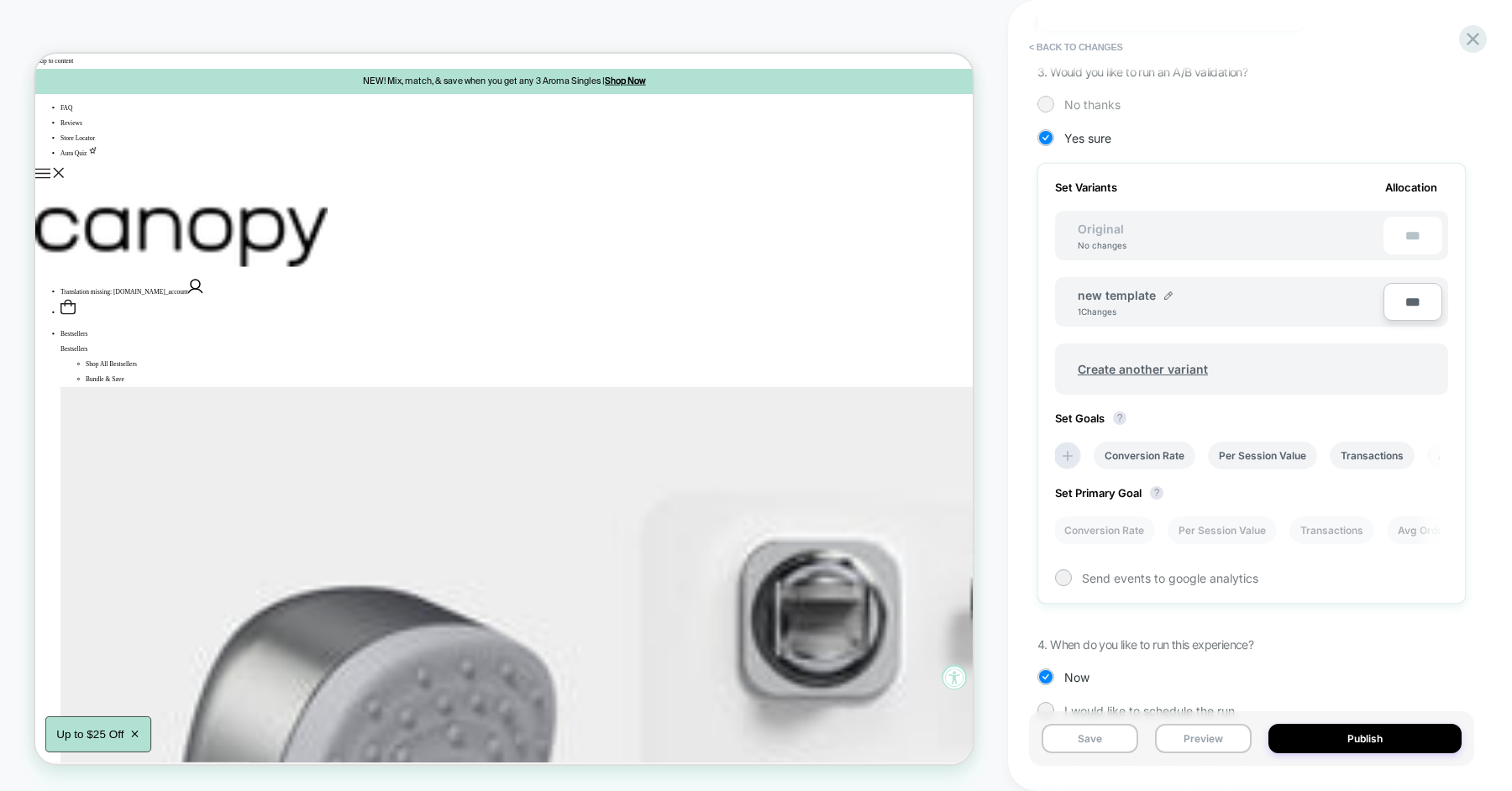
scroll to position [425, 0]
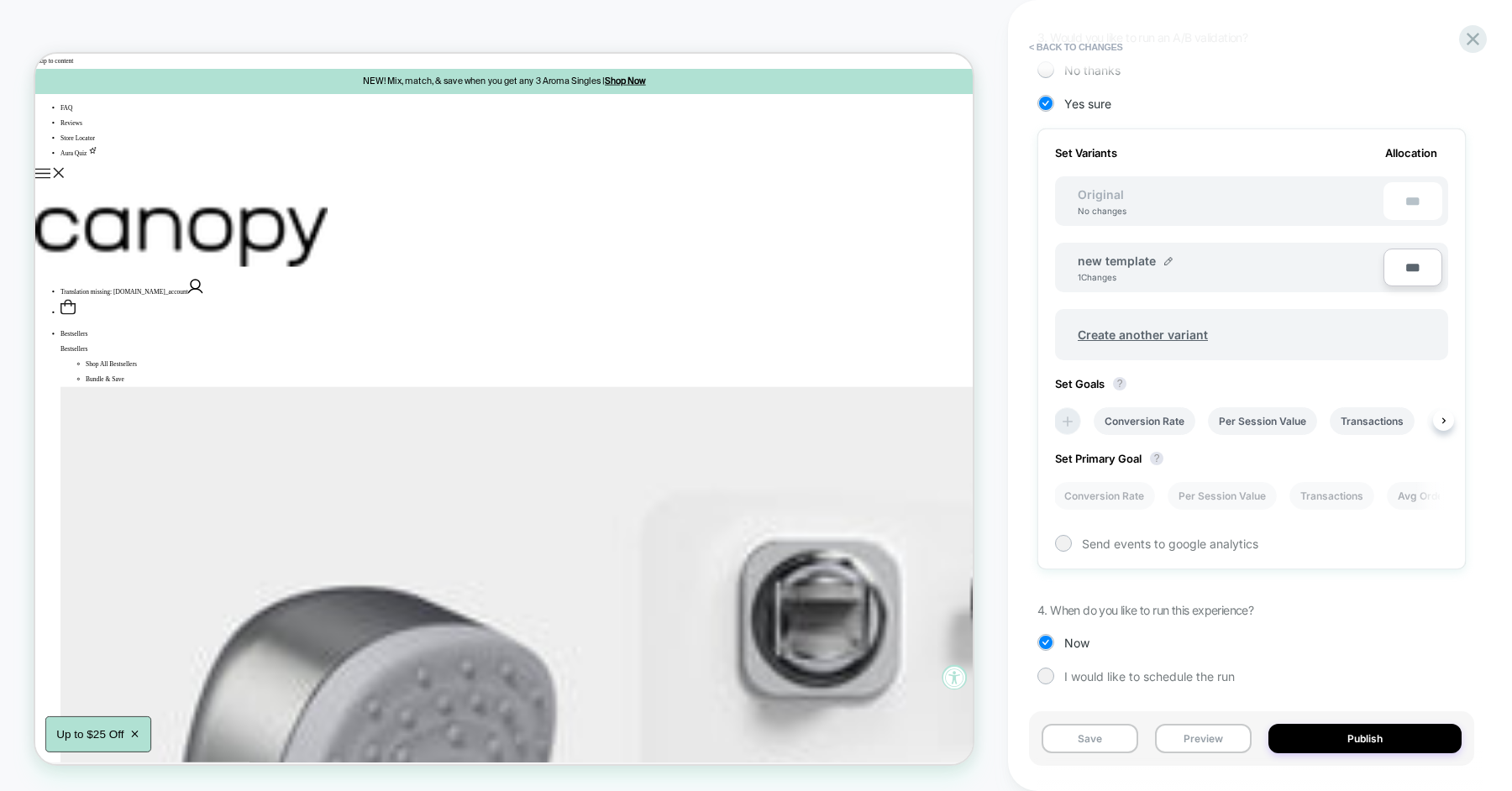
click at [1073, 415] on icon at bounding box center [1066, 421] width 17 height 16
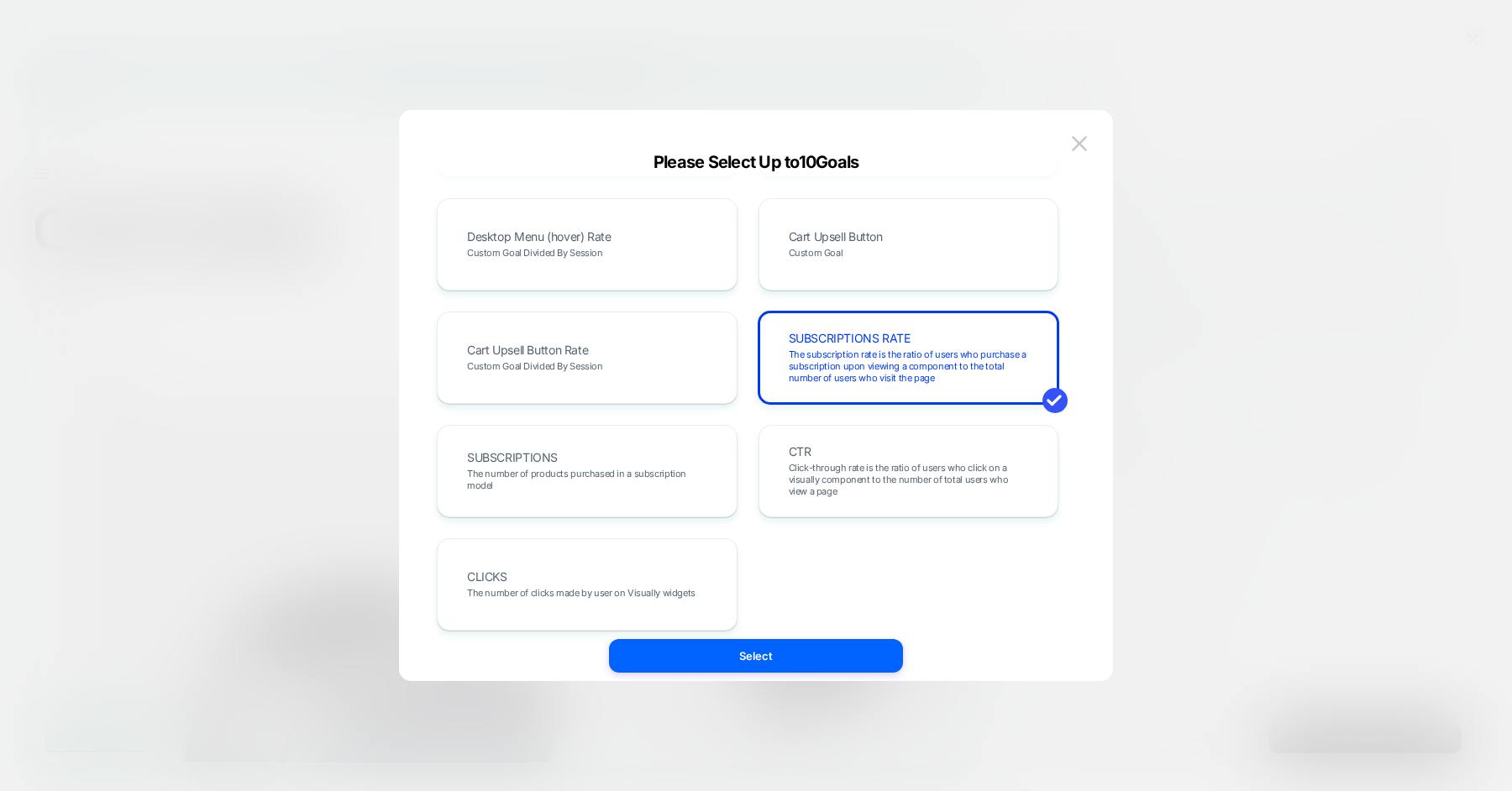
scroll to position [918, 0]
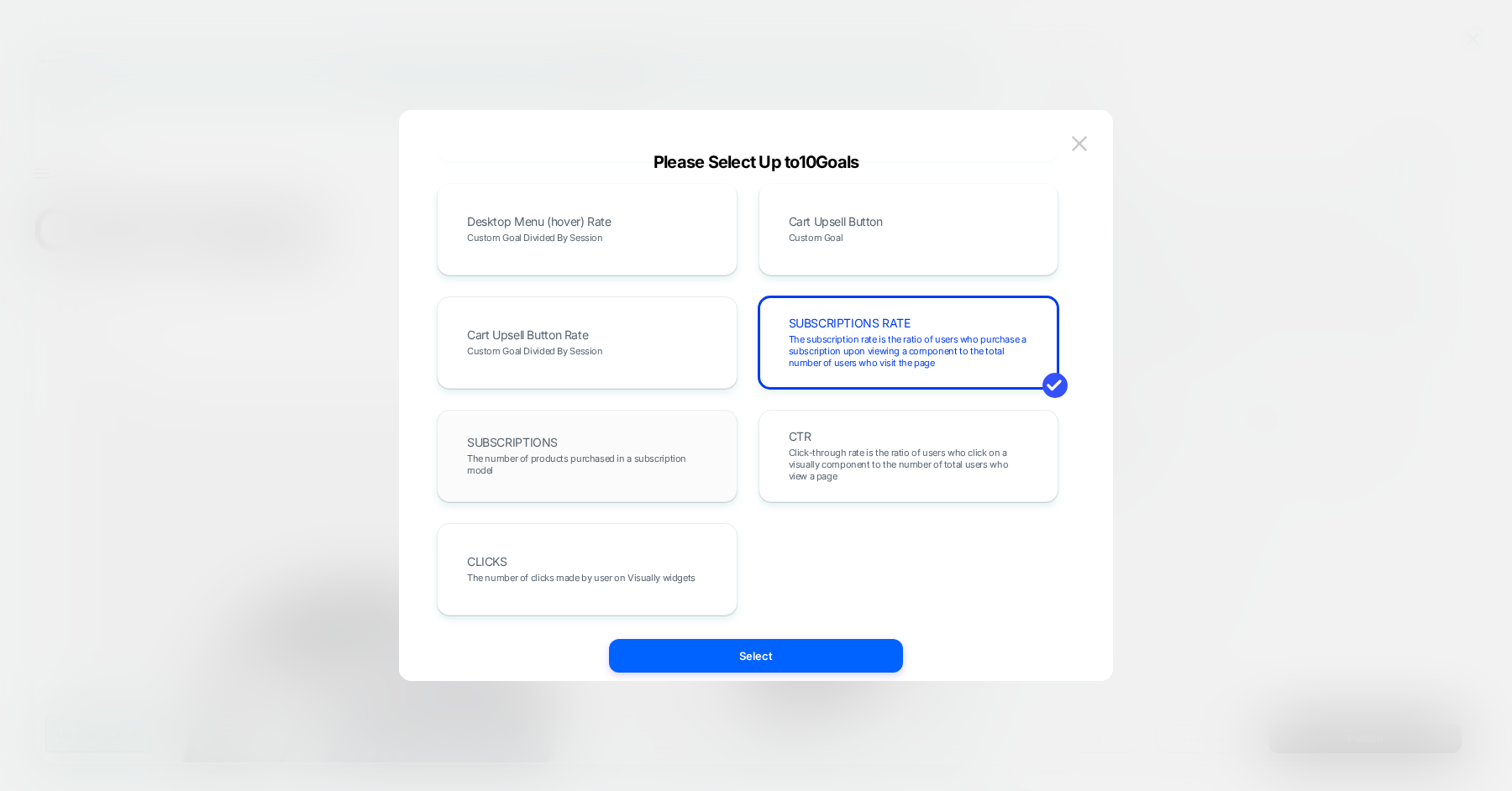
click at [617, 479] on div "SUBSCRIPTIONS The number of products purchased in a subscription model" at bounding box center [587, 456] width 266 height 57
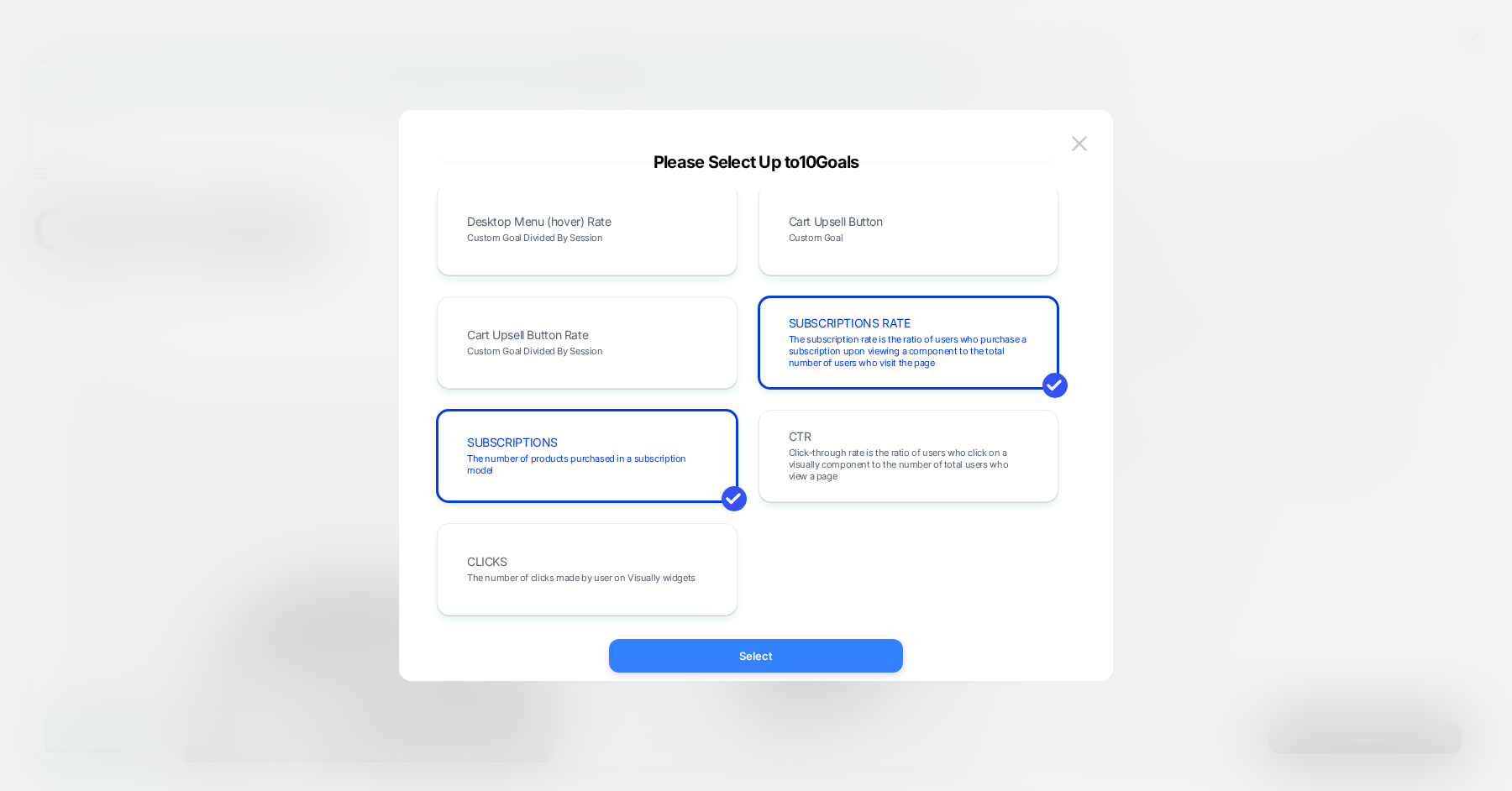
click at [727, 649] on button "Select" at bounding box center [756, 656] width 294 height 34
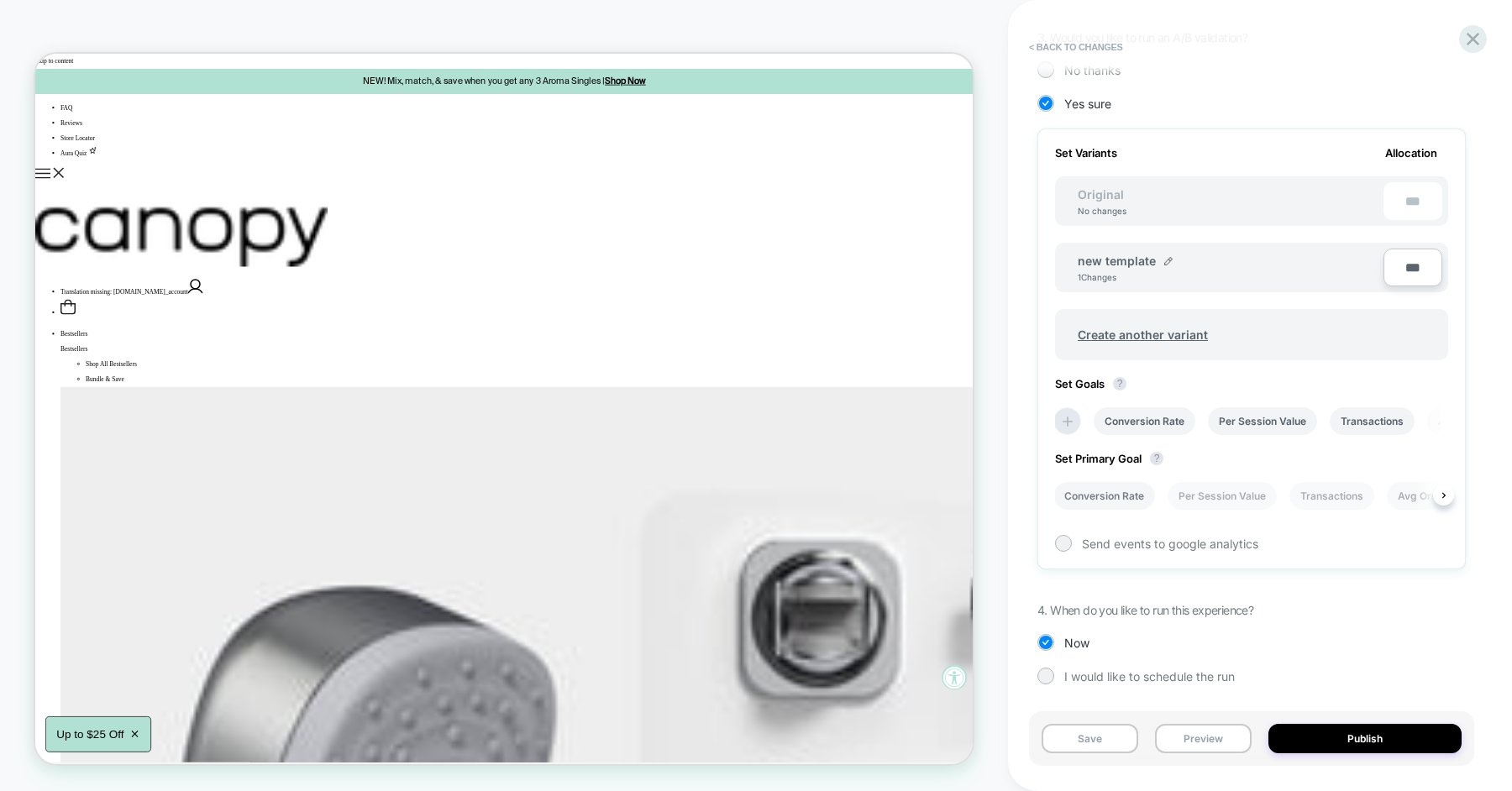
click at [1121, 499] on li "Conversion Rate" at bounding box center [1104, 496] width 102 height 28
click at [1106, 740] on button "Save" at bounding box center [1089, 739] width 96 height 30
click at [1388, 738] on button "Publish" at bounding box center [1364, 739] width 193 height 30
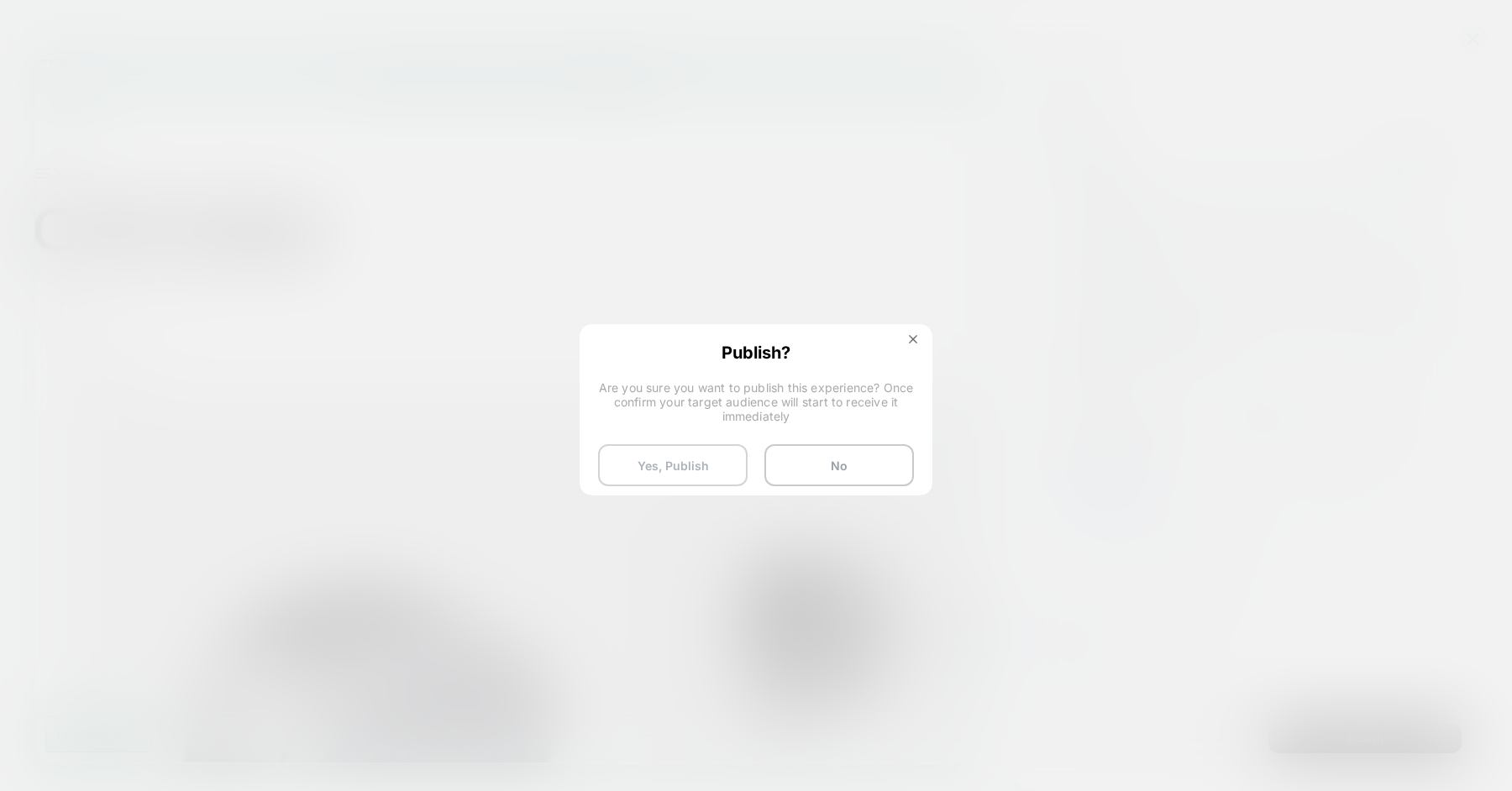
click at [673, 481] on button "Yes, Publish" at bounding box center [672, 465] width 149 height 42
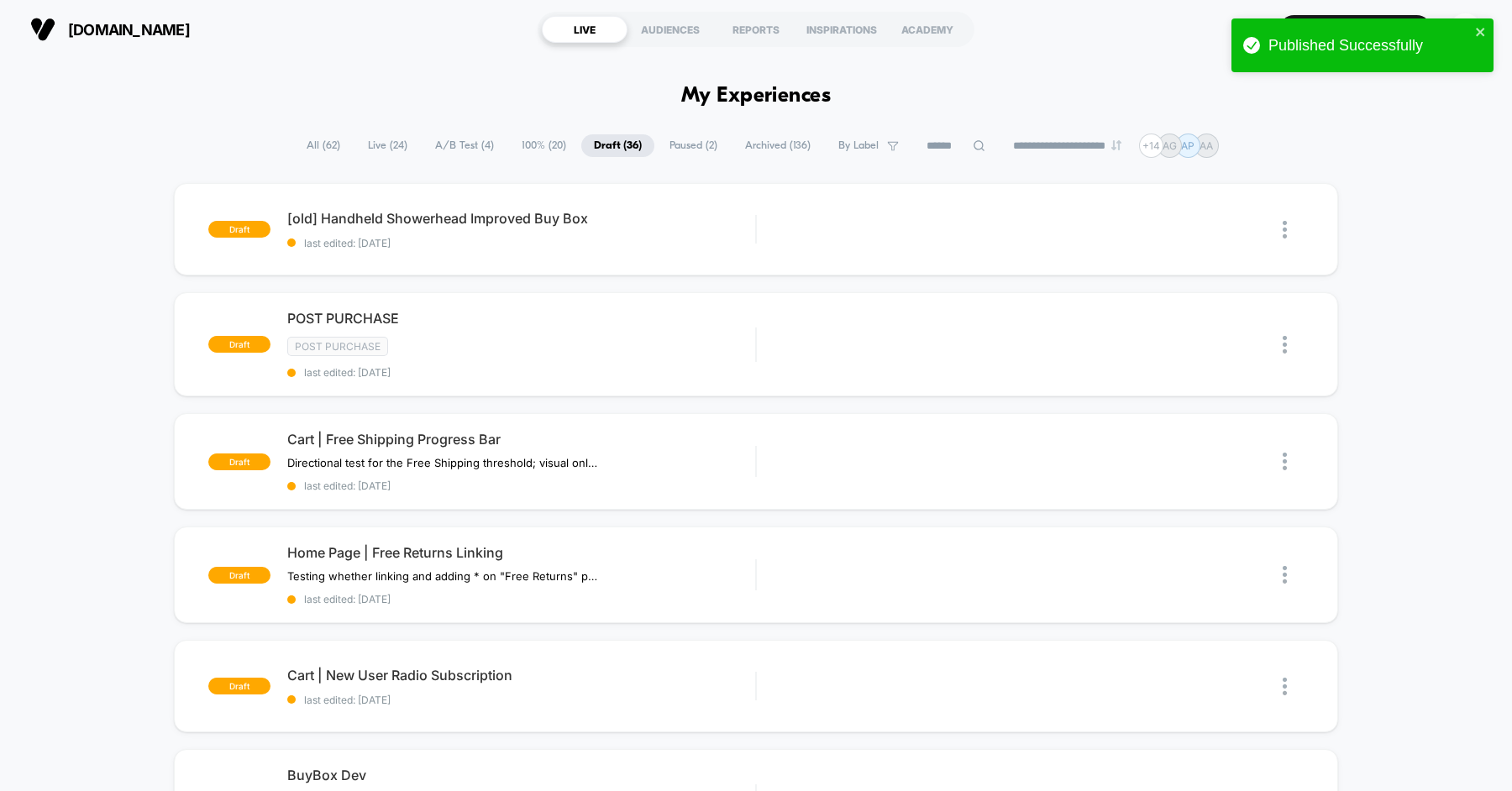
click at [309, 140] on span "All ( 62 )" at bounding box center [323, 146] width 59 height 23
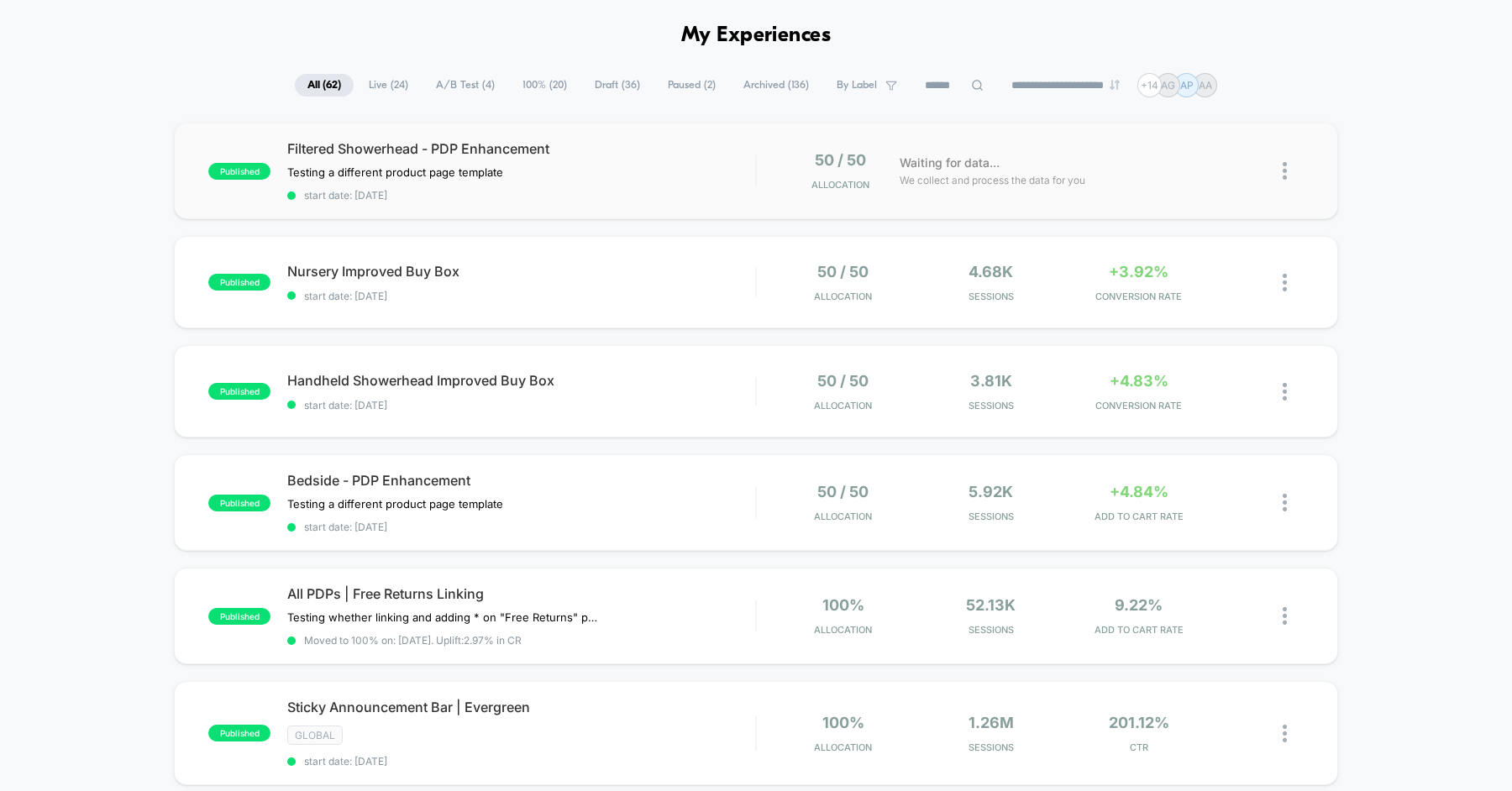
scroll to position [69, 0]
